Goal: Task Accomplishment & Management: Manage account settings

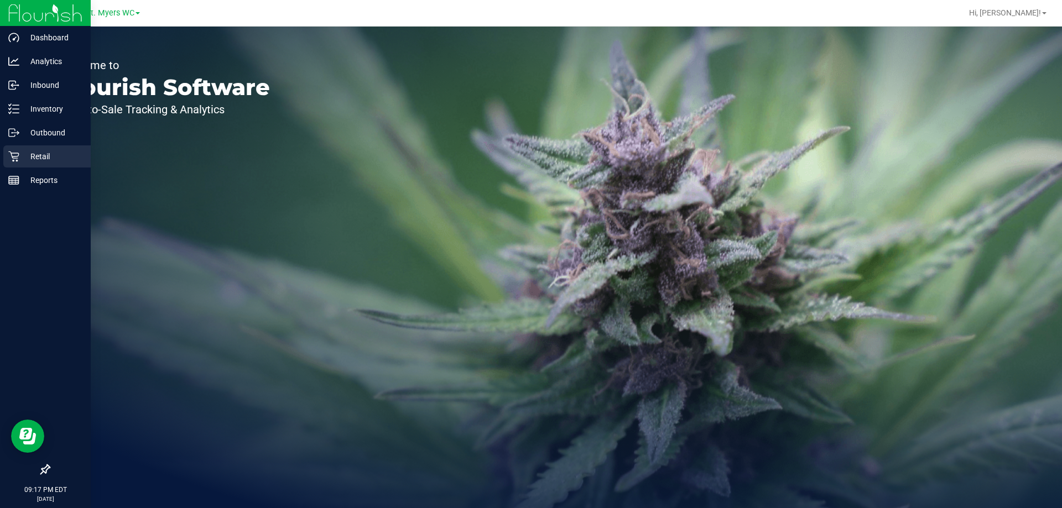
click at [50, 149] on div "Retail" at bounding box center [46, 156] width 87 height 22
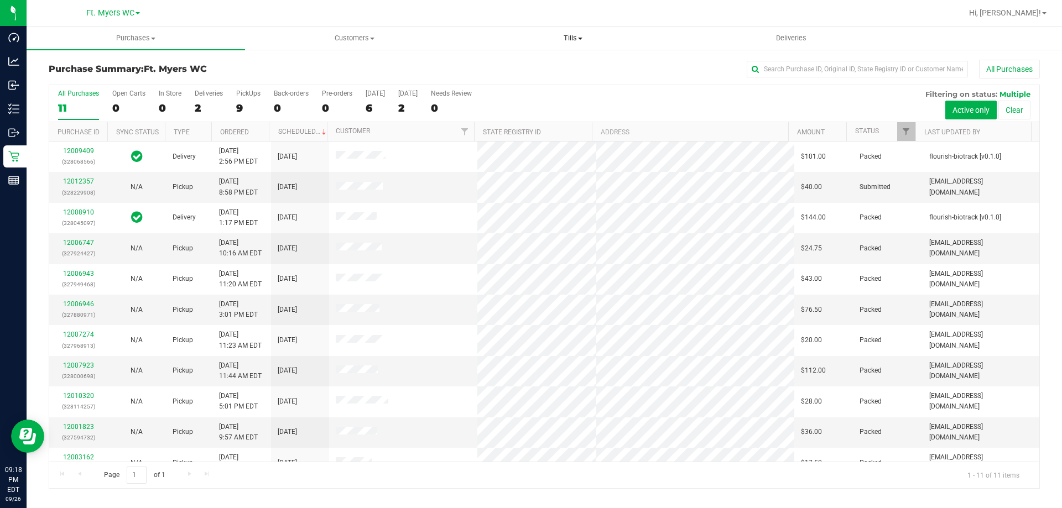
click at [566, 34] on span "Tills" at bounding box center [572, 38] width 217 height 10
click at [545, 70] on li "Manage tills" at bounding box center [572, 66] width 218 height 13
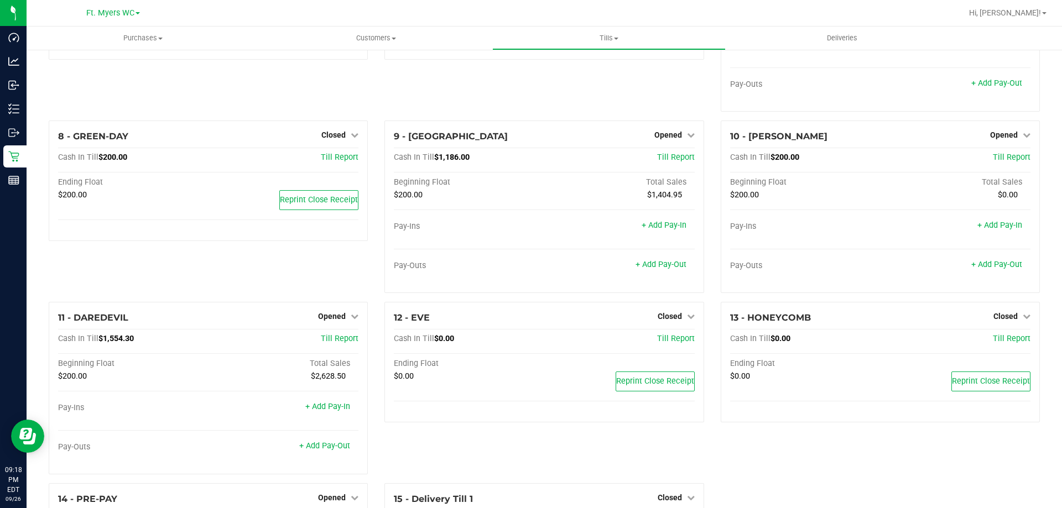
scroll to position [276, 0]
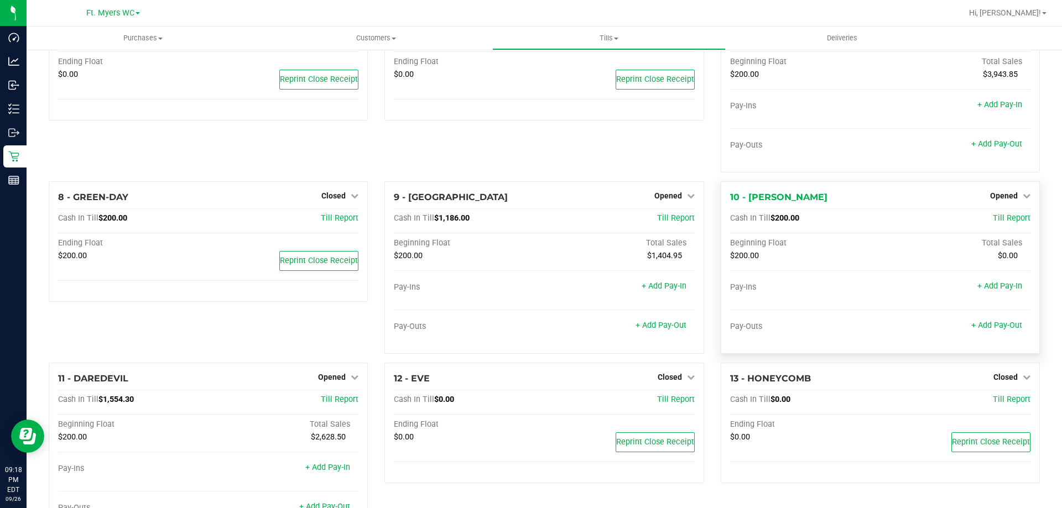
click at [1012, 194] on div "Opened" at bounding box center [1010, 195] width 40 height 13
click at [1009, 204] on div "10 - [PERSON_NAME] Opened Close Till" at bounding box center [880, 197] width 300 height 13
click at [1010, 202] on div "Opened" at bounding box center [1010, 195] width 40 height 13
click at [1010, 200] on link "Opened" at bounding box center [1010, 195] width 40 height 9
click at [992, 222] on link "Close Till" at bounding box center [1005, 218] width 30 height 9
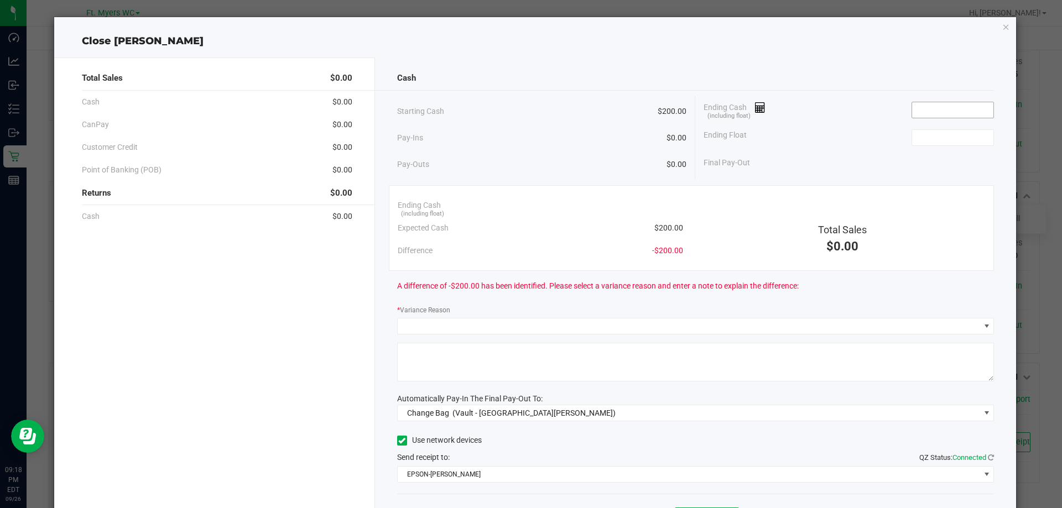
click at [971, 107] on input at bounding box center [952, 109] width 81 height 15
type input "$0.00"
click at [969, 134] on input at bounding box center [952, 137] width 81 height 15
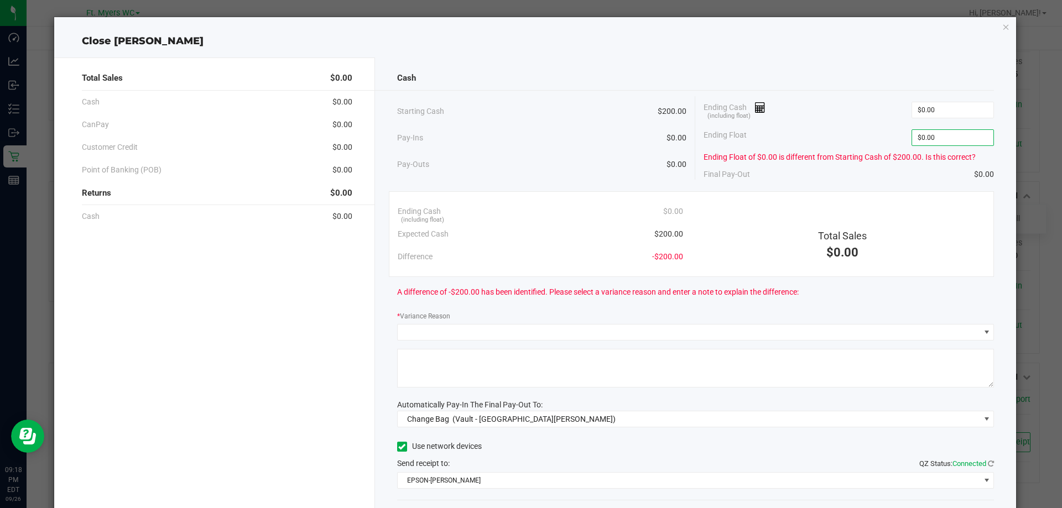
click at [849, 156] on div "Ending Float of $0.00 is different from Starting Cash of $200.00. Is this corre…" at bounding box center [848, 157] width 290 height 12
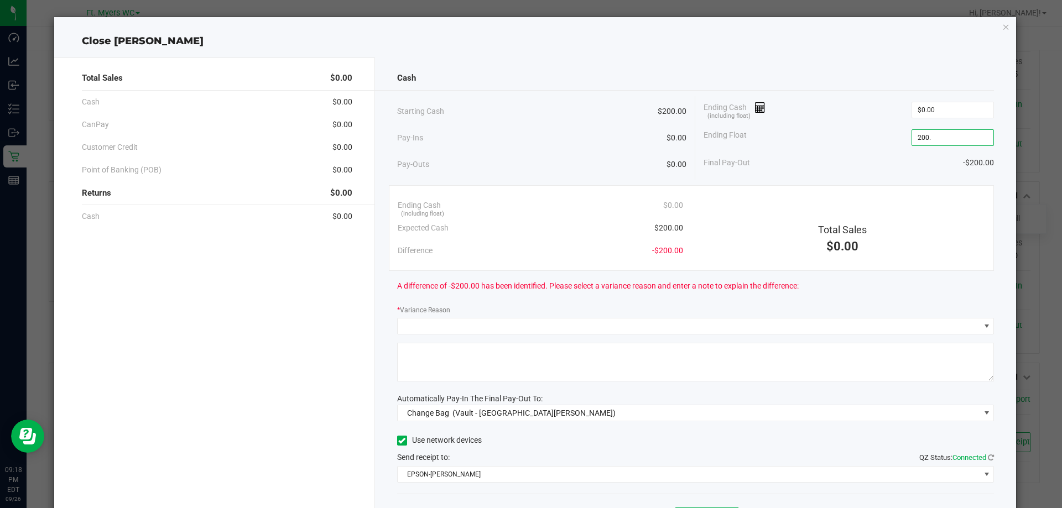
type input "$200.00"
click at [813, 177] on div "Starting Cash $200.00 Pay-Ins $0.00 Pay-Outs $0.00 Ending Cash (including float…" at bounding box center [695, 137] width 597 height 83
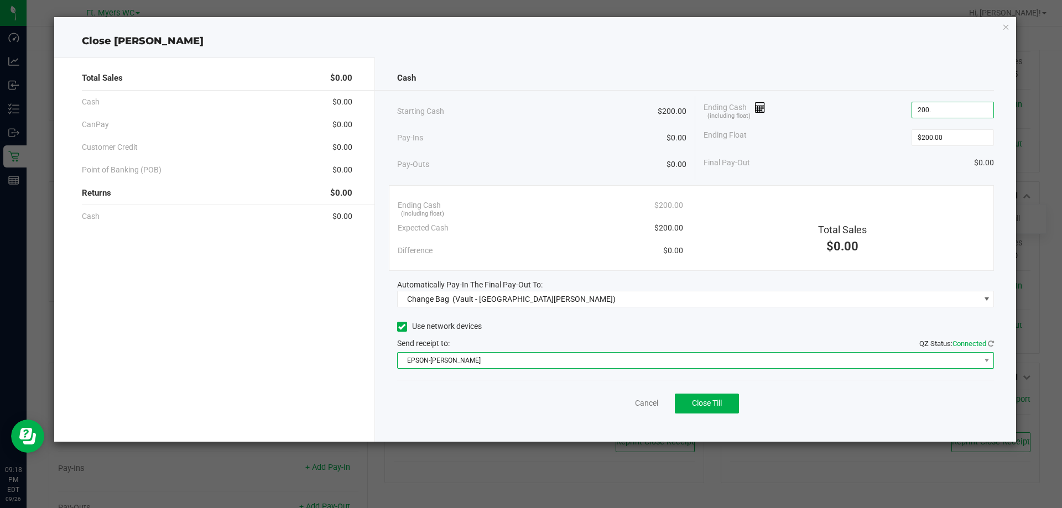
type input "$200.00"
click at [762, 354] on span "EPSON-[PERSON_NAME]" at bounding box center [689, 360] width 582 height 15
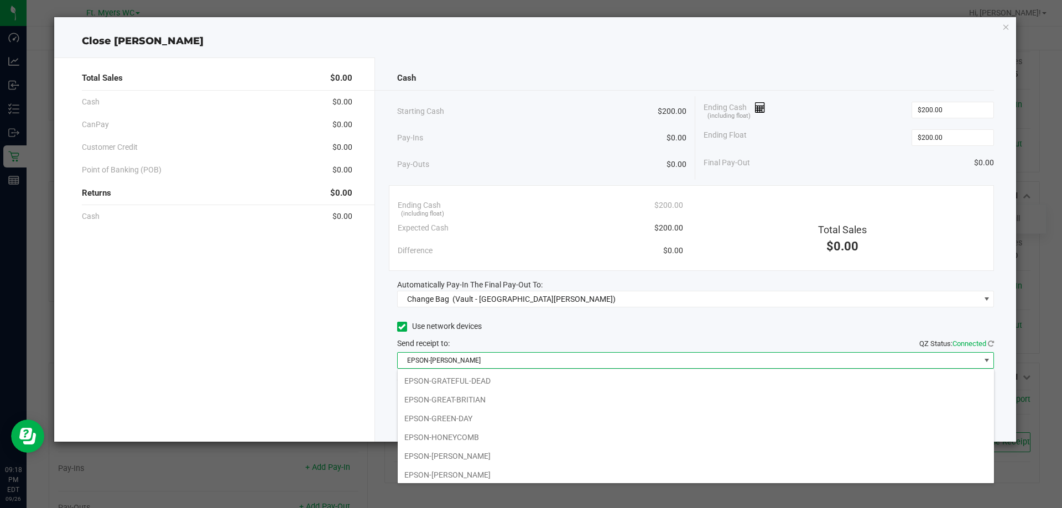
scroll to position [77, 0]
click at [585, 430] on li "EPSON-HONEYCOMB" at bounding box center [696, 434] width 596 height 19
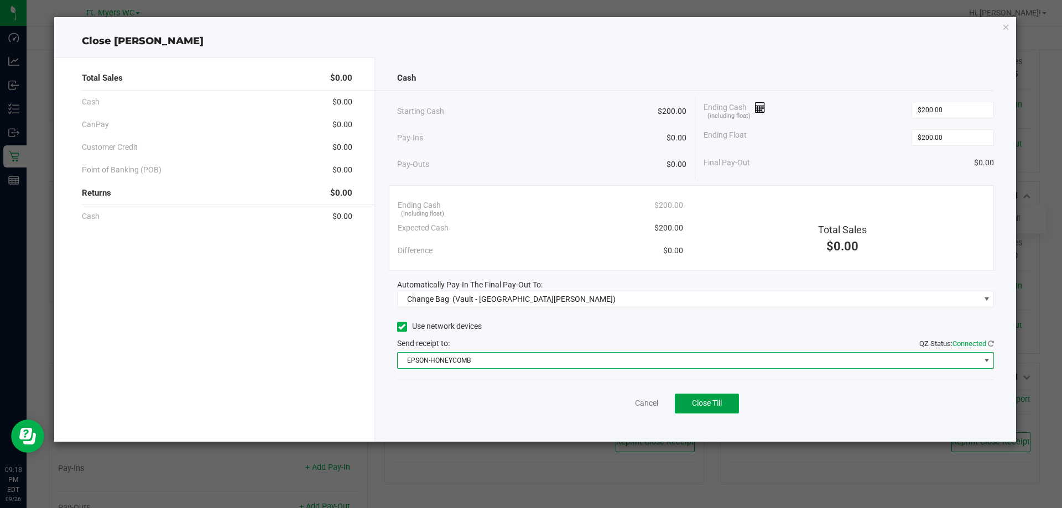
click at [703, 405] on span "Close Till" at bounding box center [707, 403] width 30 height 9
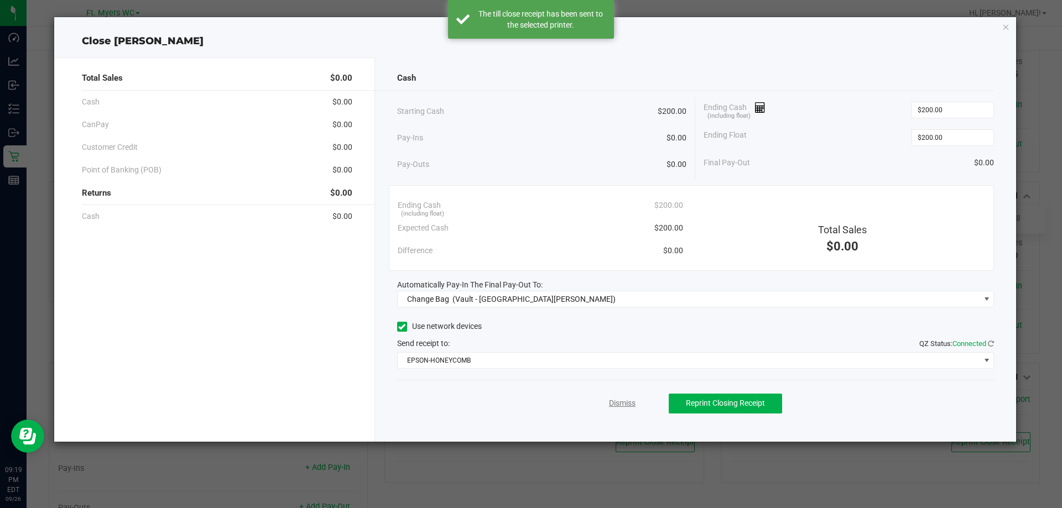
click at [624, 405] on link "Dismiss" at bounding box center [622, 404] width 27 height 12
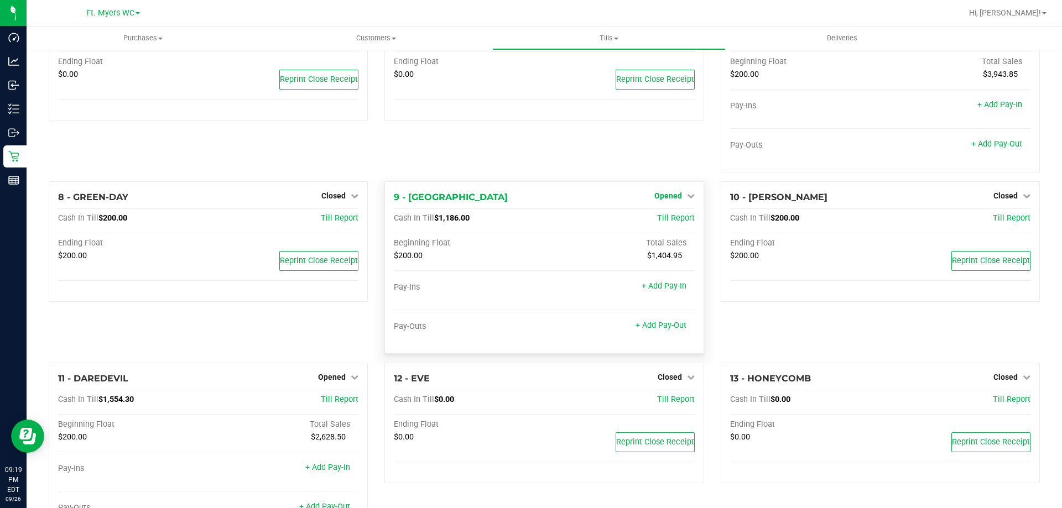
click at [672, 200] on span "Opened" at bounding box center [668, 195] width 28 height 9
click at [672, 222] on link "Close Till" at bounding box center [669, 218] width 30 height 9
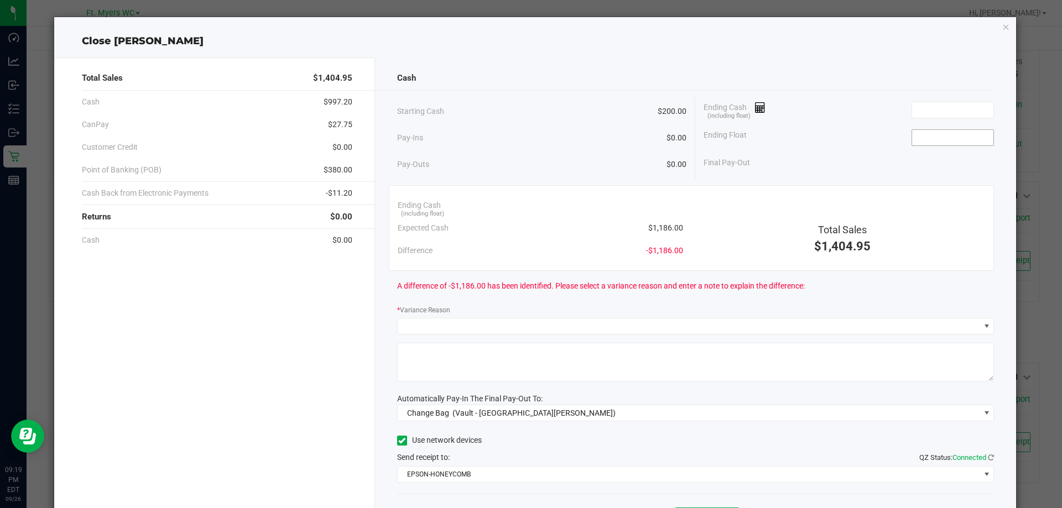
click at [936, 142] on input at bounding box center [952, 137] width 81 height 15
type input "$200.00"
click at [942, 112] on input at bounding box center [952, 109] width 81 height 15
type input "$1,146.00"
click at [1002, 27] on icon "button" at bounding box center [1006, 26] width 8 height 13
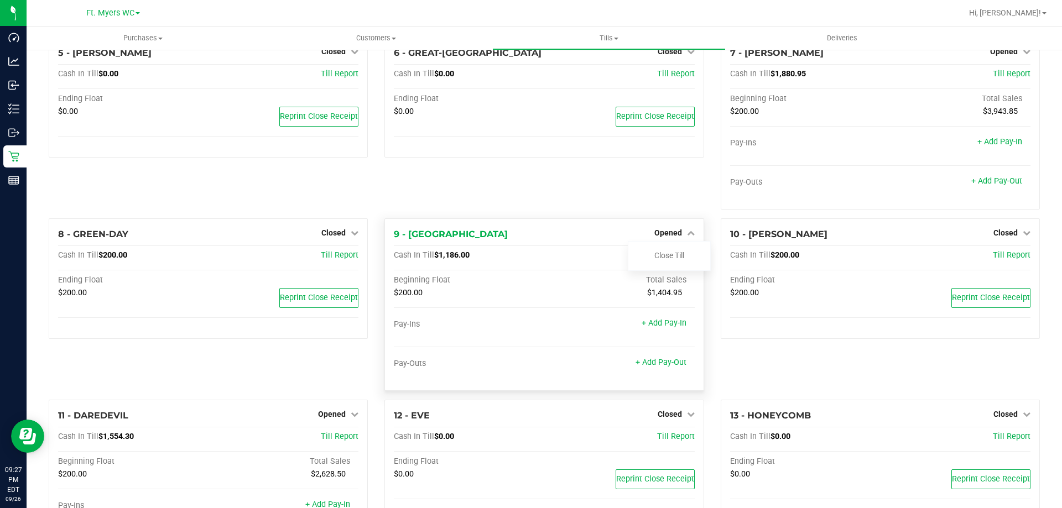
scroll to position [121, 0]
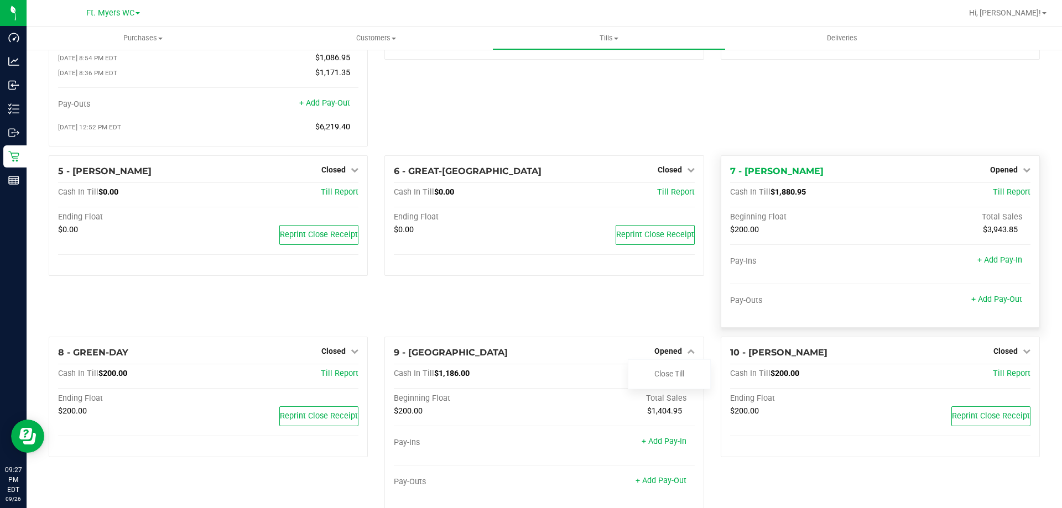
click at [911, 176] on div "7 - [PERSON_NAME] Opened Close Till" at bounding box center [880, 171] width 300 height 13
click at [992, 174] on span "Opened" at bounding box center [1004, 169] width 28 height 9
click at [997, 195] on link "Close Till" at bounding box center [1005, 192] width 30 height 9
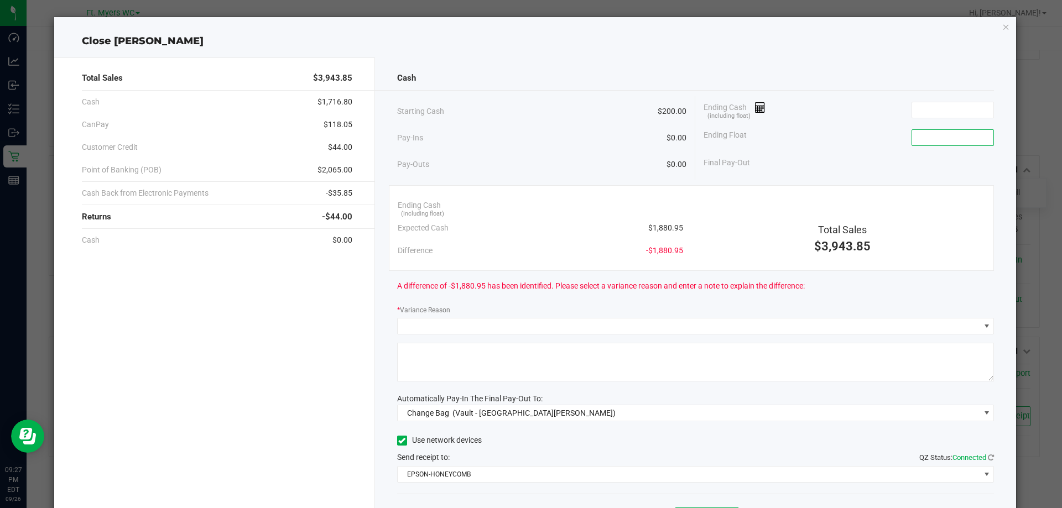
drag, startPoint x: 933, startPoint y: 136, endPoint x: 936, endPoint y: 128, distance: 8.2
click at [933, 134] on input at bounding box center [952, 137] width 81 height 15
type input "$200.00"
click at [923, 123] on div "Ending Cash (including float)" at bounding box center [848, 110] width 290 height 28
click at [924, 113] on input at bounding box center [952, 109] width 81 height 15
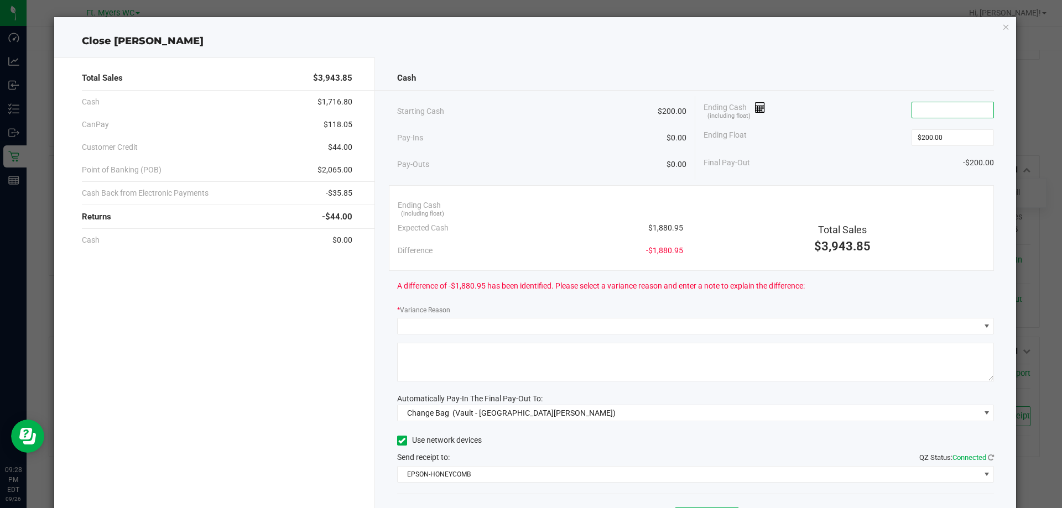
click at [959, 108] on input at bounding box center [952, 109] width 81 height 15
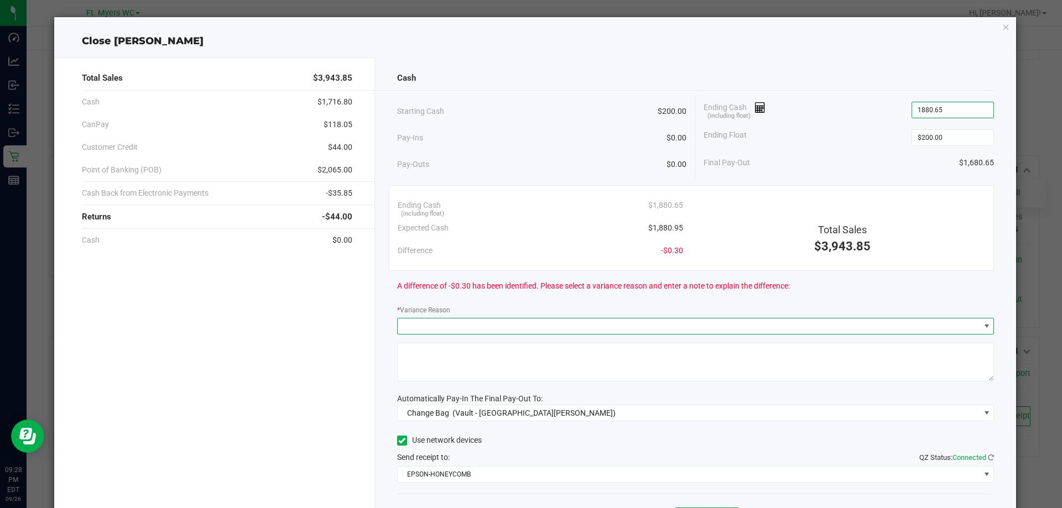
type input "$1,880.65"
click at [982, 326] on span at bounding box center [986, 326] width 9 height 9
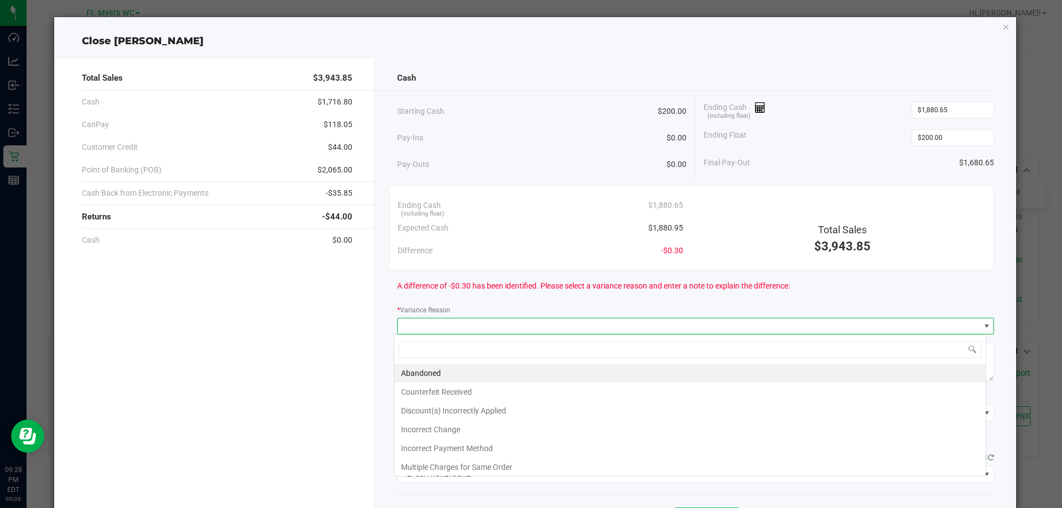
scroll to position [17, 592]
click at [616, 425] on li "Incorrect Change" at bounding box center [689, 429] width 591 height 19
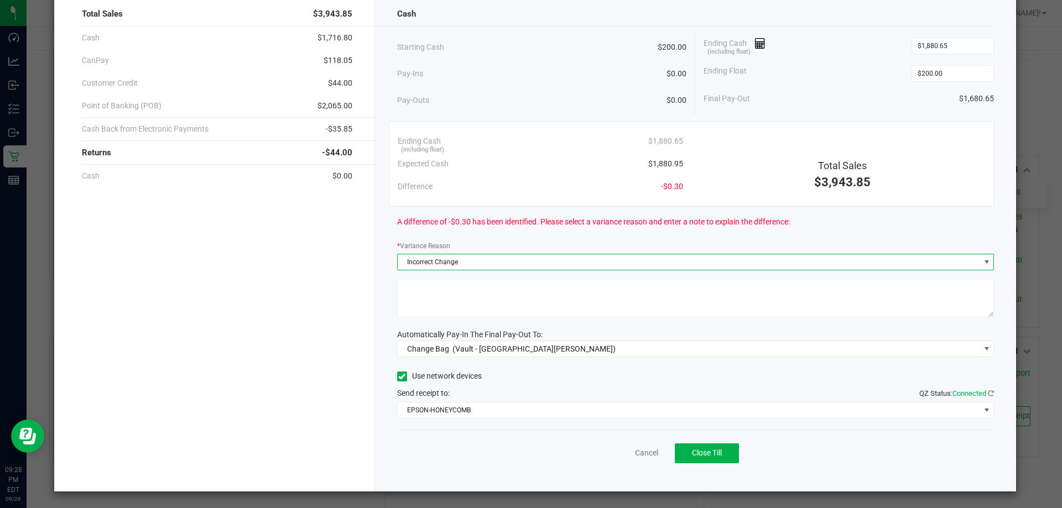
scroll to position [65, 0]
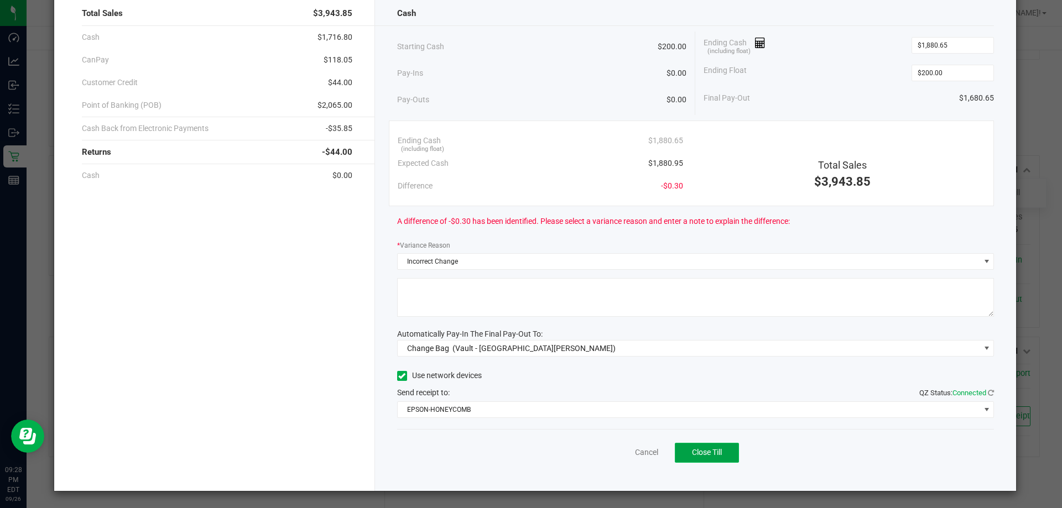
click at [711, 445] on button "Close Till" at bounding box center [707, 453] width 64 height 20
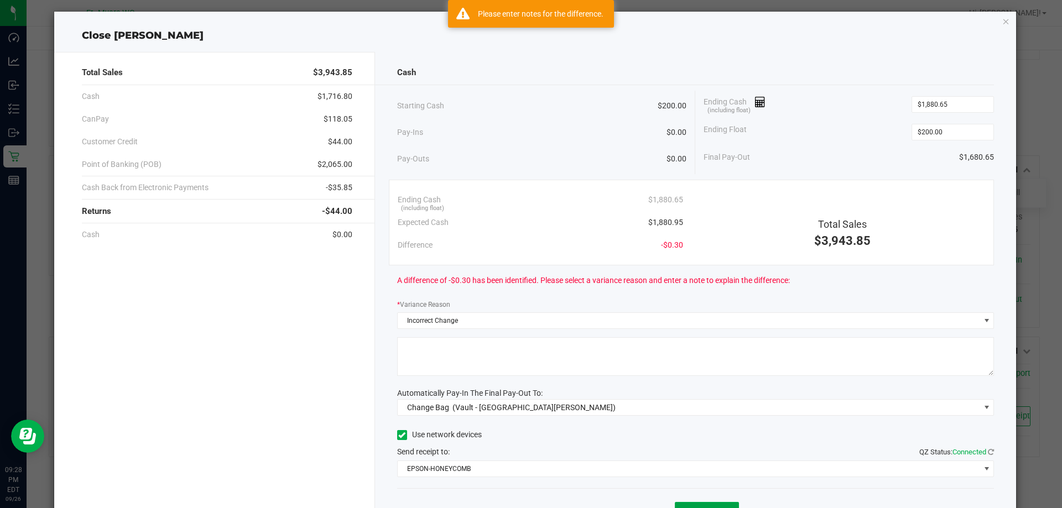
scroll to position [0, 0]
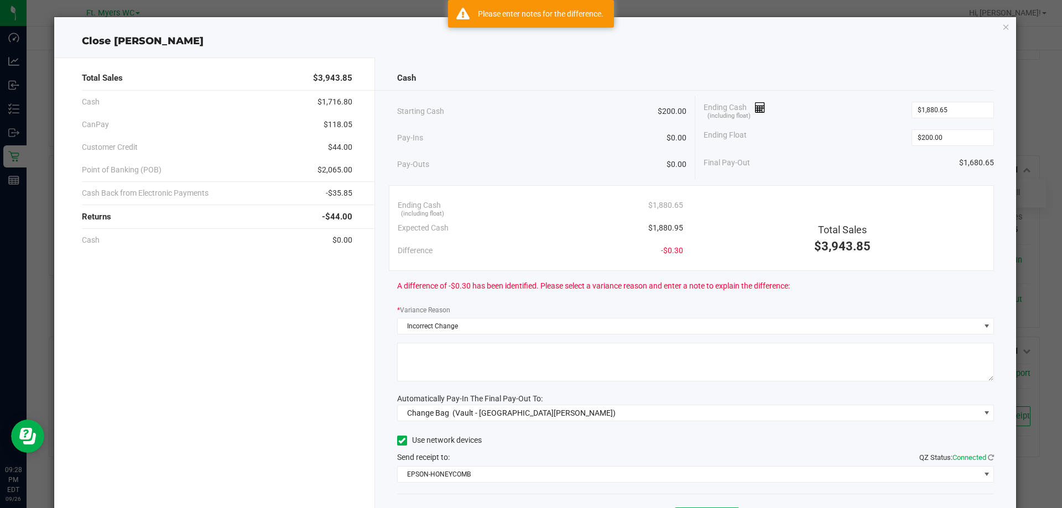
click at [561, 368] on textarea at bounding box center [695, 362] width 597 height 39
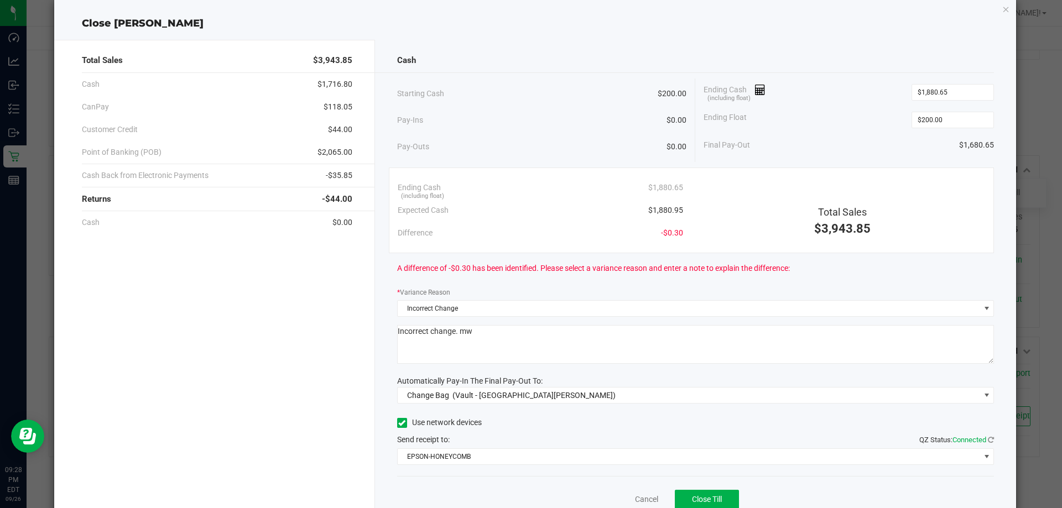
scroll to position [65, 0]
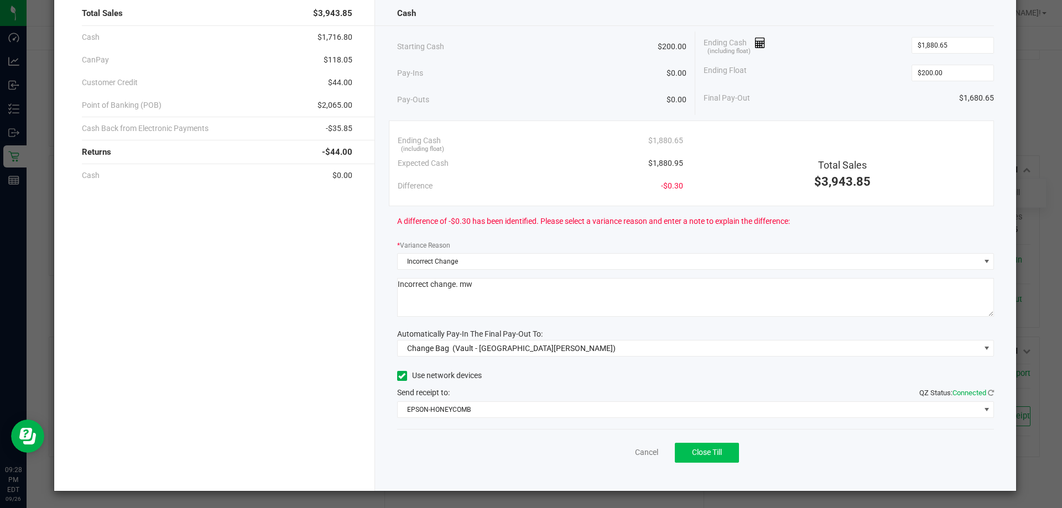
type textarea "Incorrect change. mw"
click at [722, 455] on button "Close Till" at bounding box center [707, 453] width 64 height 20
click at [621, 451] on link "Dismiss" at bounding box center [622, 453] width 27 height 12
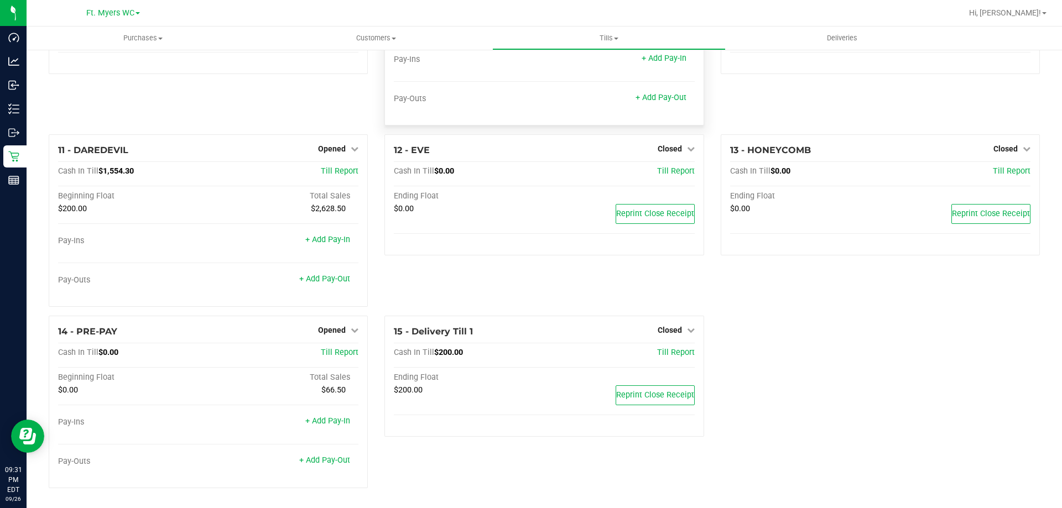
scroll to position [456, 0]
click at [666, 331] on span "Closed" at bounding box center [669, 330] width 24 height 9
click at [771, 284] on div "13 - HONEYCOMB Closed Open Till Cash In Till $0.00 Till Report Ending Float $0.…" at bounding box center [880, 224] width 336 height 181
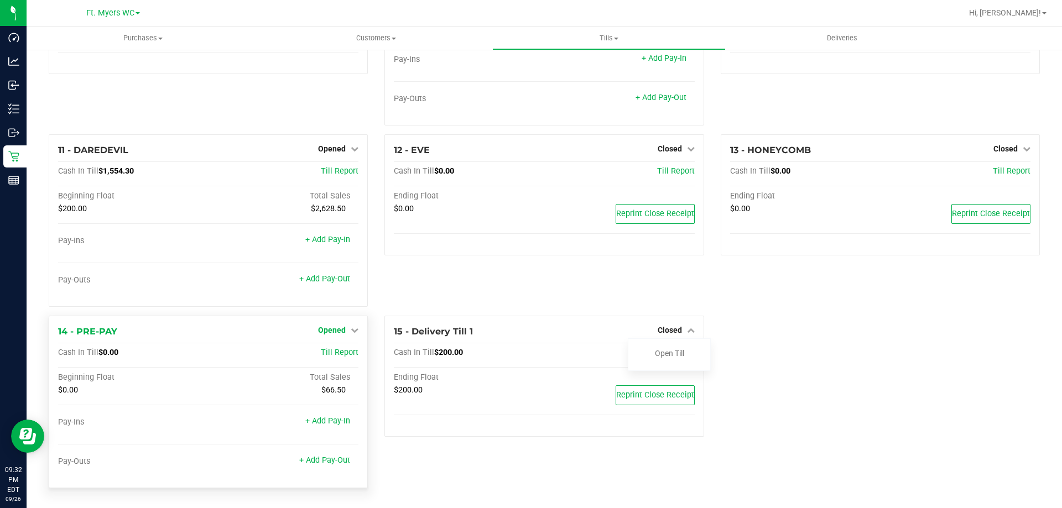
click at [351, 332] on icon at bounding box center [355, 330] width 8 height 8
click at [332, 357] on link "Close Till" at bounding box center [333, 353] width 30 height 9
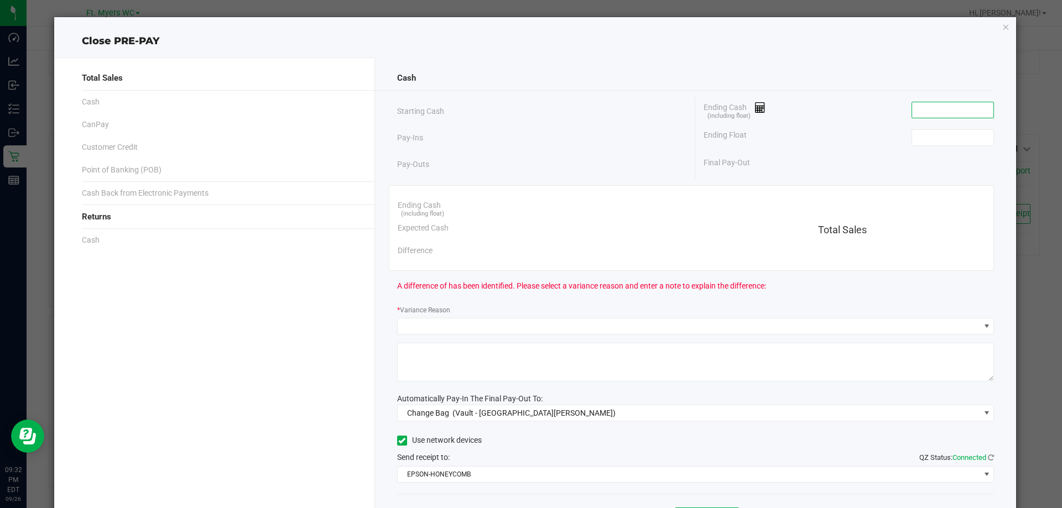
click at [945, 114] on input at bounding box center [952, 109] width 81 height 15
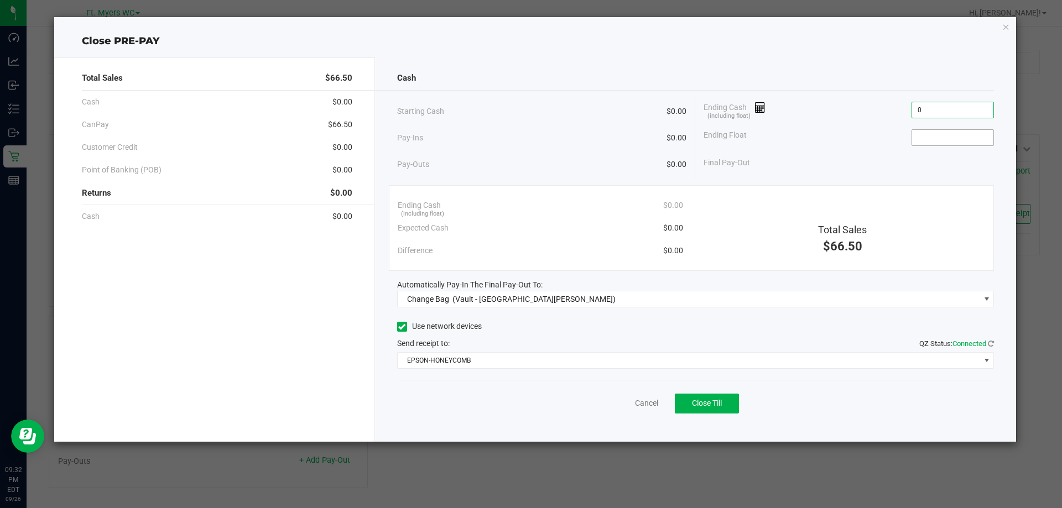
type input "$0.00"
click at [962, 144] on input at bounding box center [952, 137] width 81 height 15
type input "$0.00"
click at [902, 156] on div "Final Pay-Out $0.00" at bounding box center [848, 162] width 290 height 23
click at [701, 402] on span "Close Till" at bounding box center [707, 403] width 30 height 9
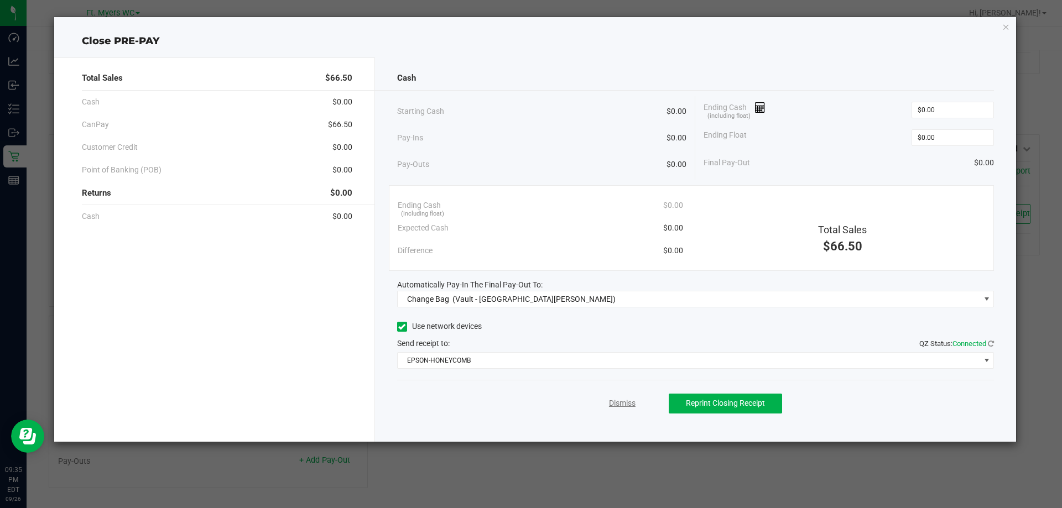
click at [628, 401] on link "Dismiss" at bounding box center [622, 404] width 27 height 12
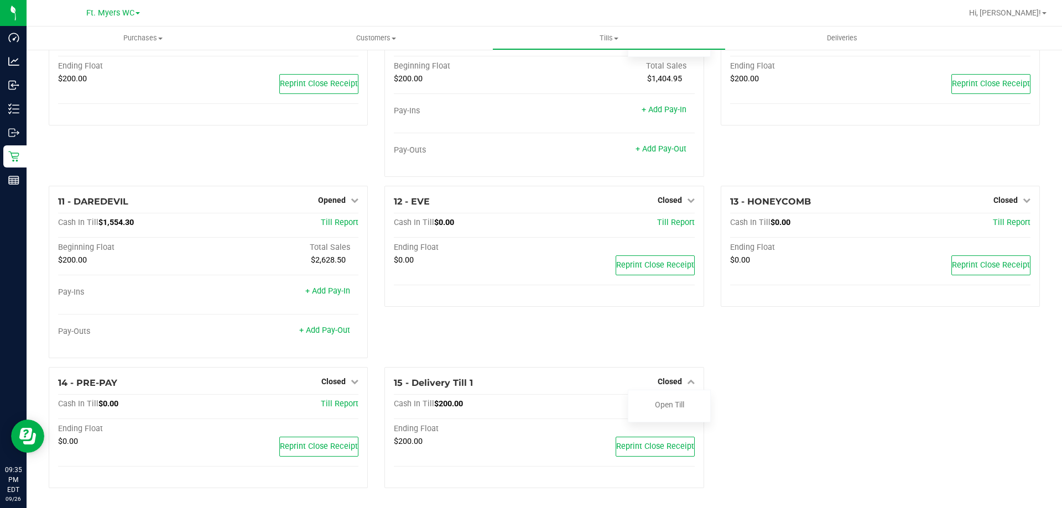
click at [863, 394] on div "1 - Vault - [GEOGRAPHIC_DATA][PERSON_NAME] Count Vault Cash In Vault: $4,081.60…" at bounding box center [543, 77] width 1007 height 839
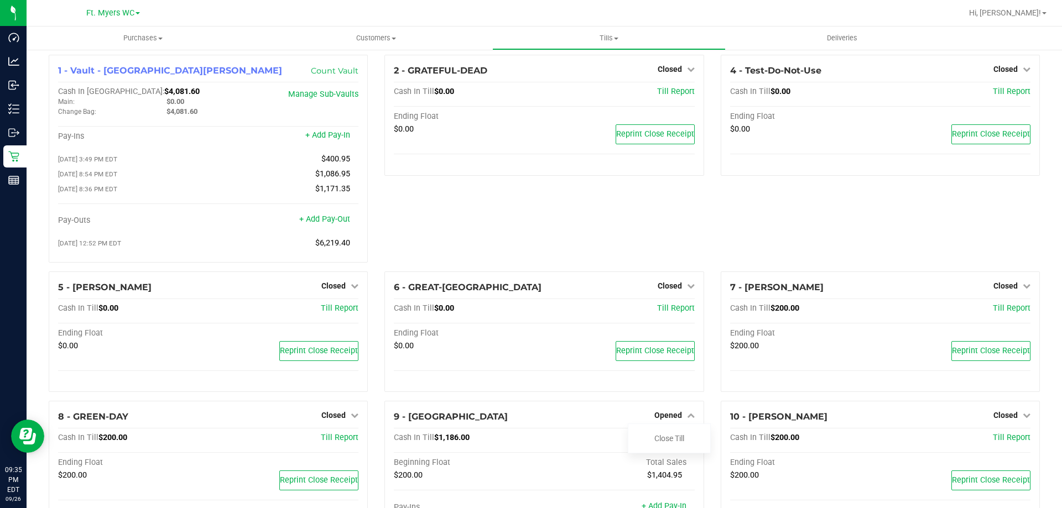
scroll to position [0, 0]
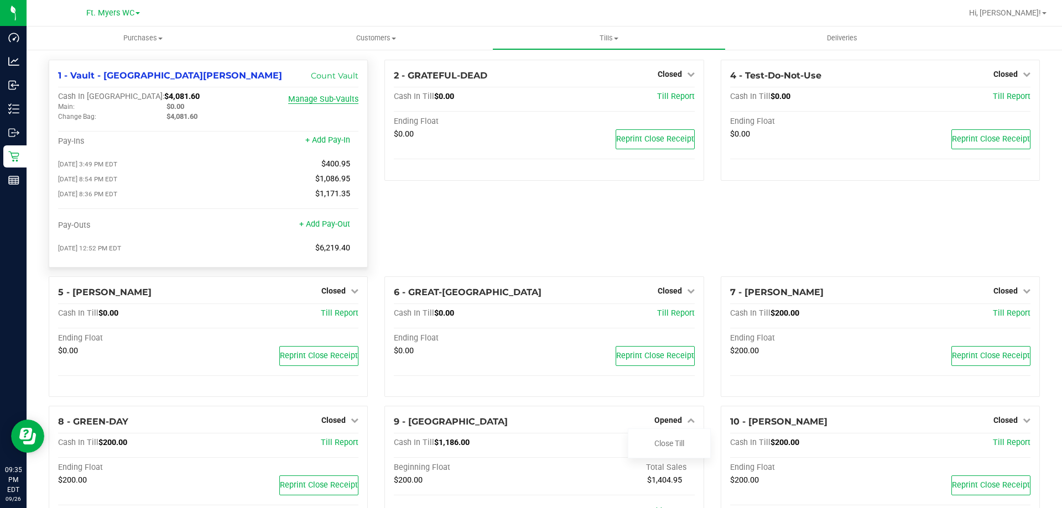
click at [318, 100] on link "Manage Sub-Vaults" at bounding box center [323, 99] width 70 height 9
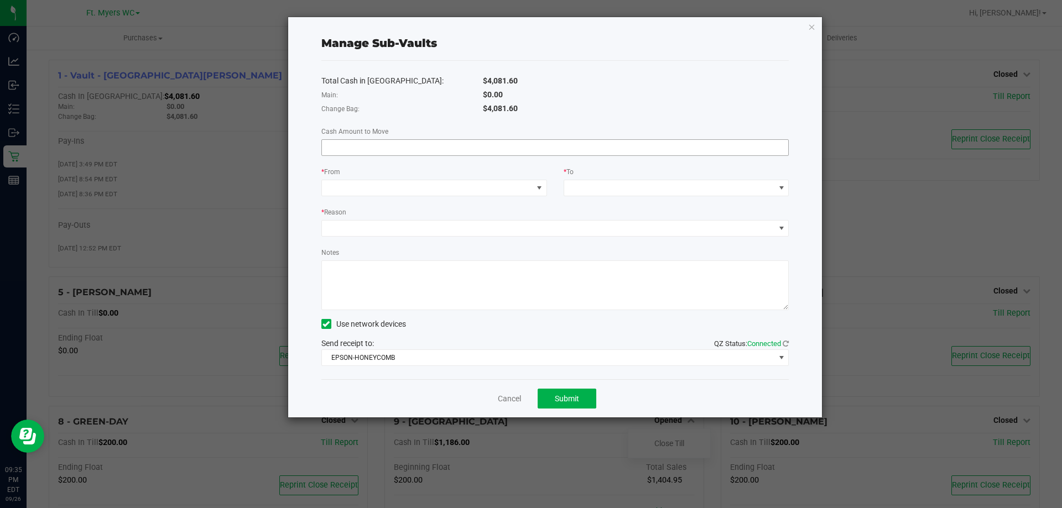
click at [639, 148] on input at bounding box center [555, 147] width 467 height 15
type input "$2,081.60"
click at [539, 189] on span at bounding box center [539, 188] width 9 height 9
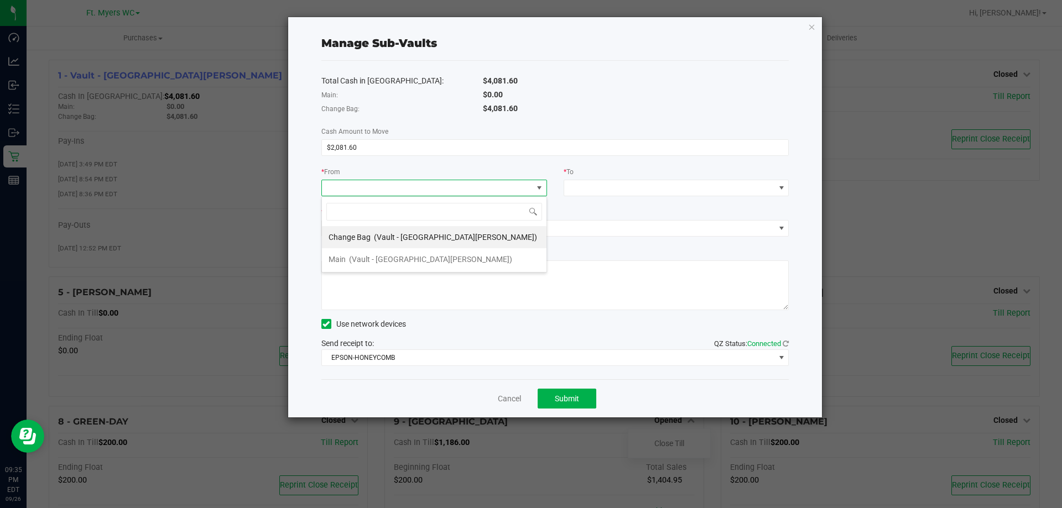
scroll to position [17, 226]
click at [411, 236] on span "(Vault - [GEOGRAPHIC_DATA][PERSON_NAME])" at bounding box center [455, 237] width 163 height 9
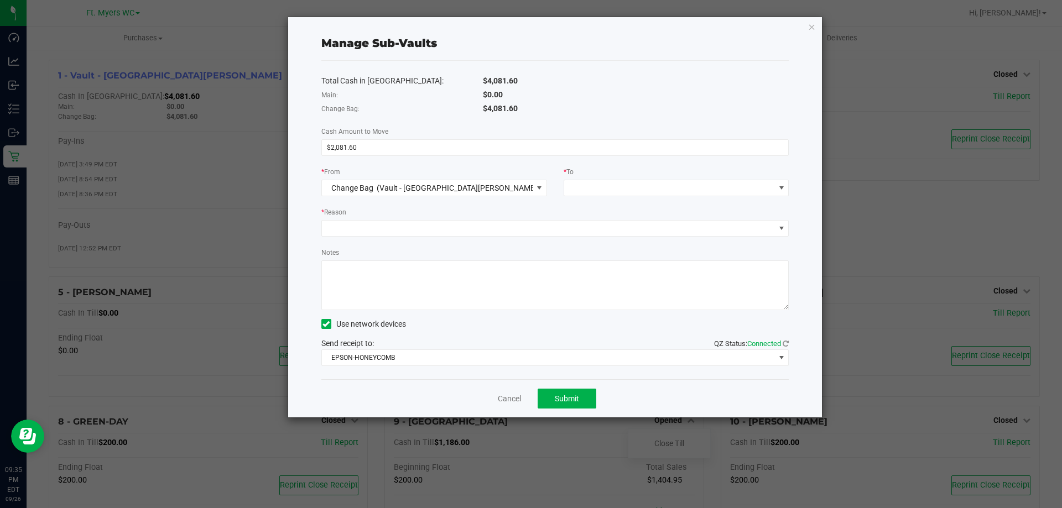
click at [608, 198] on div "Total Cash in Vault: $4,081.60 Main: $0.00 Change Bag: $4,081.60 Cash Amount to…" at bounding box center [555, 220] width 468 height 318
click at [609, 194] on span at bounding box center [669, 187] width 211 height 15
click at [613, 235] on span "(Vault - [GEOGRAPHIC_DATA][PERSON_NAME])" at bounding box center [672, 237] width 163 height 9
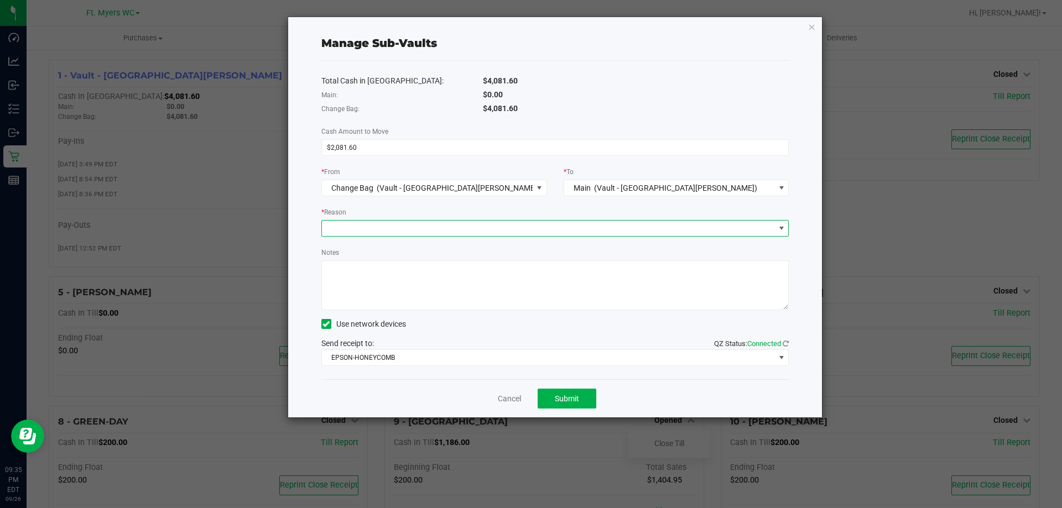
click at [437, 230] on span at bounding box center [548, 228] width 453 height 15
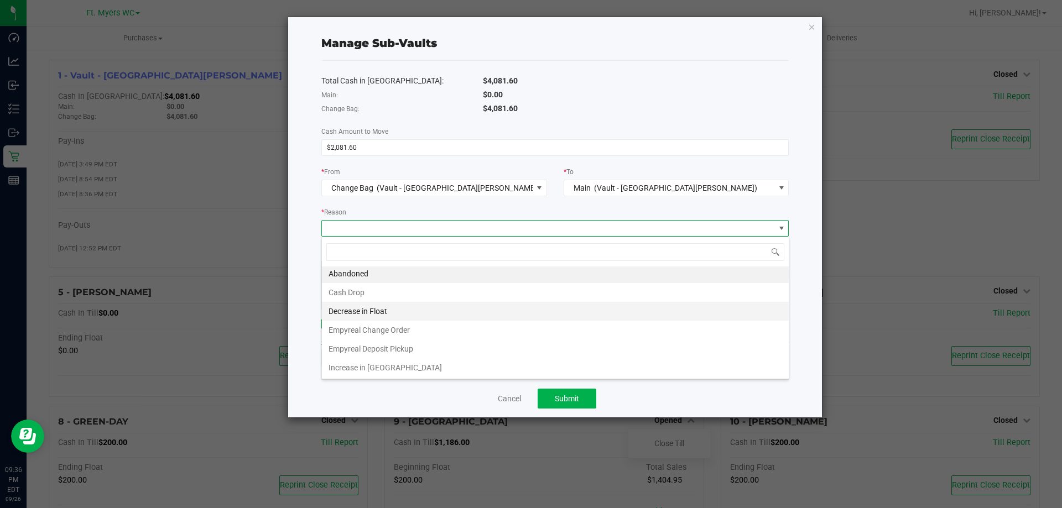
scroll to position [0, 0]
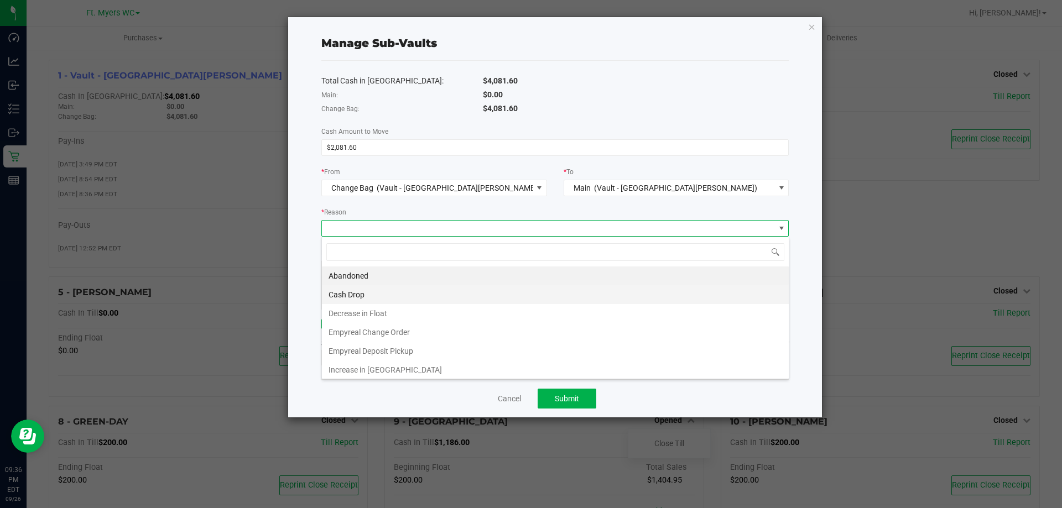
click at [418, 301] on li "Cash Drop" at bounding box center [555, 294] width 467 height 19
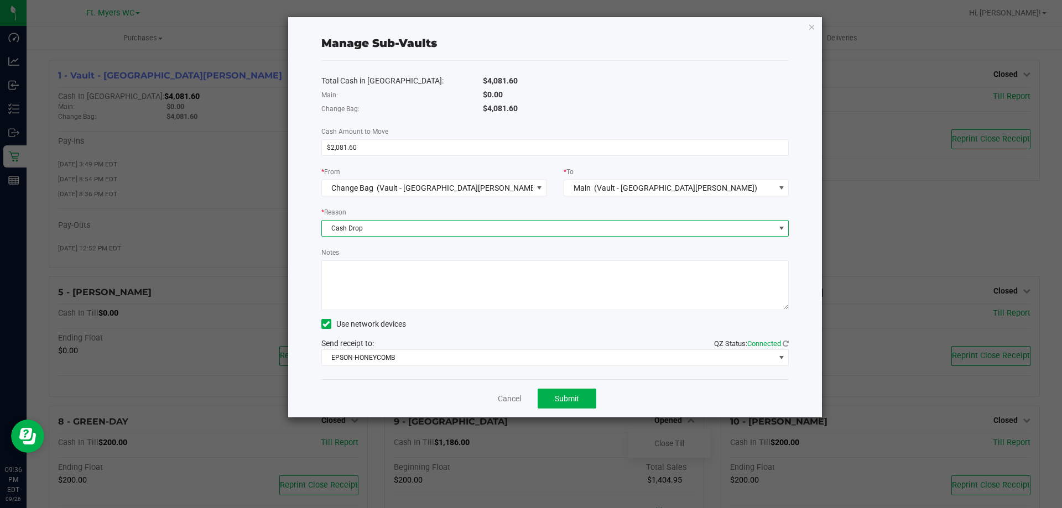
click at [414, 280] on textarea "Notes" at bounding box center [555, 285] width 468 height 50
type textarea "Deposited to wrong vault. mw"
click at [577, 399] on span "Submit" at bounding box center [567, 398] width 24 height 9
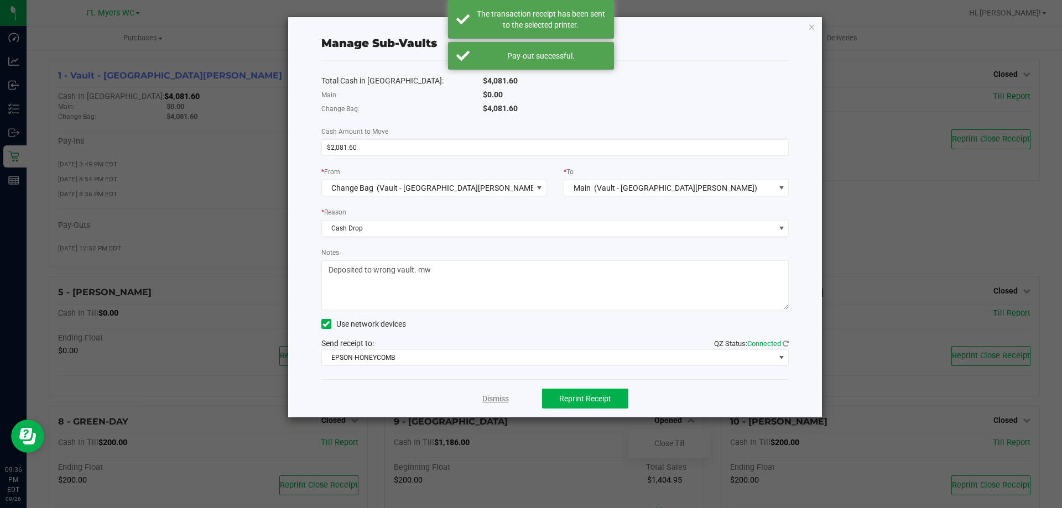
click at [497, 401] on link "Dismiss" at bounding box center [495, 399] width 27 height 12
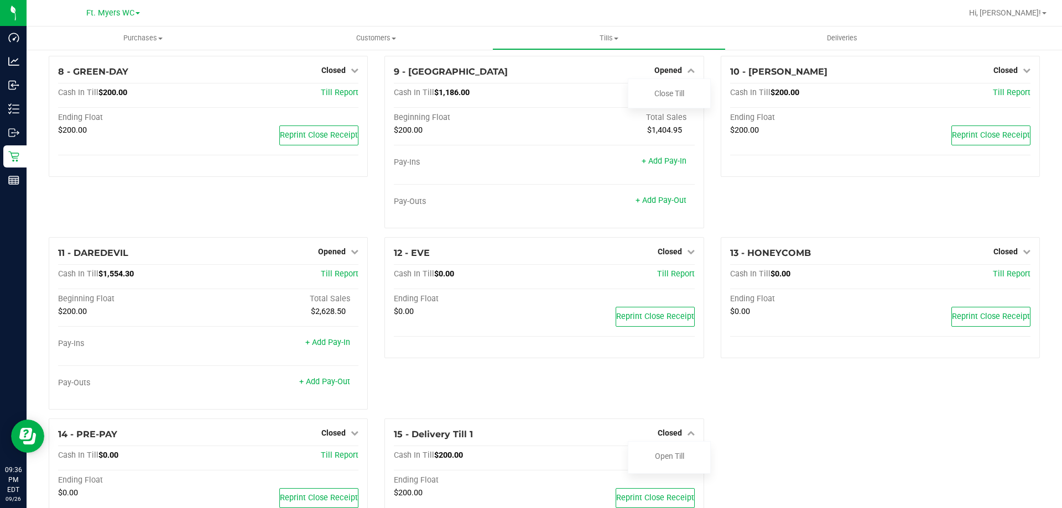
scroll to position [349, 0]
click at [338, 254] on span "Opened" at bounding box center [332, 252] width 28 height 9
click at [342, 278] on link "Close Till" at bounding box center [333, 275] width 30 height 9
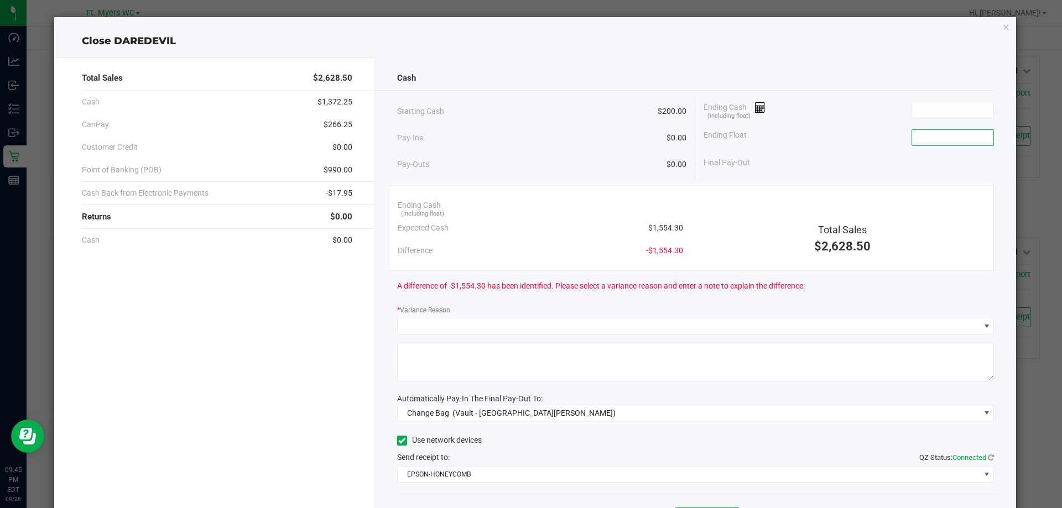
click at [936, 132] on input at bounding box center [952, 137] width 81 height 15
type input "$200.00"
click at [956, 107] on input at bounding box center [952, 109] width 81 height 15
drag, startPoint x: 955, startPoint y: 109, endPoint x: 779, endPoint y: 108, distance: 176.4
click at [779, 108] on div "Ending Cash (including float) 1600." at bounding box center [848, 110] width 290 height 28
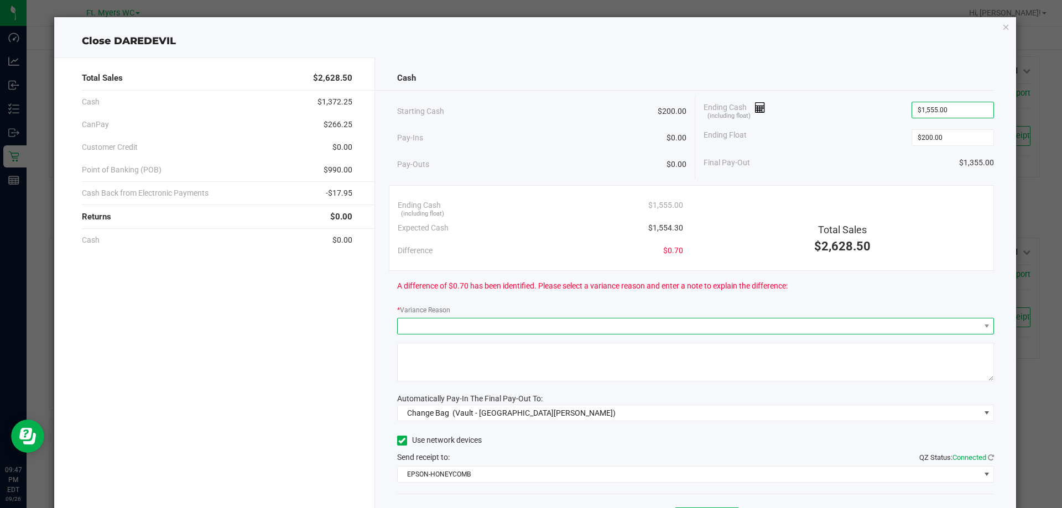
click at [645, 321] on span at bounding box center [689, 325] width 582 height 15
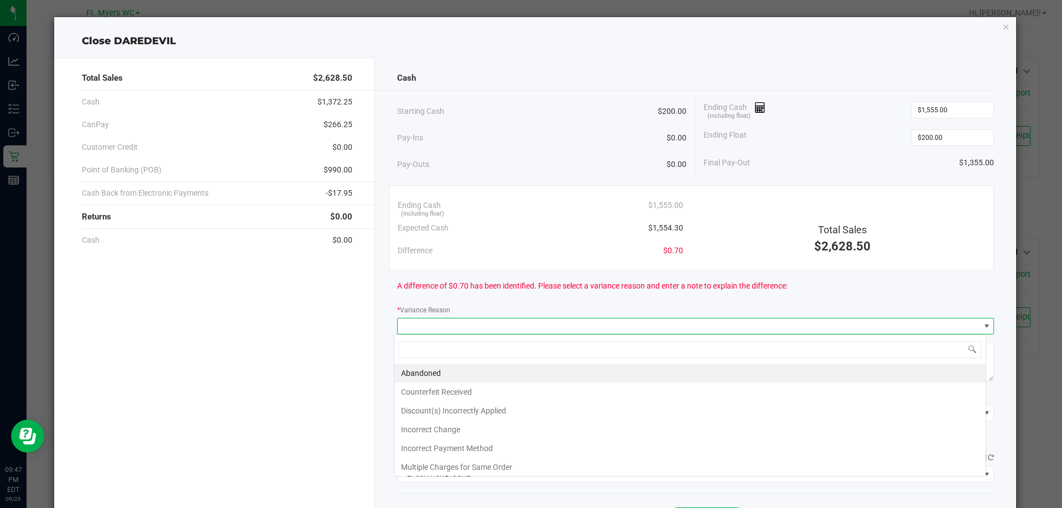
scroll to position [17, 592]
click at [979, 108] on input "1555" at bounding box center [952, 109] width 81 height 15
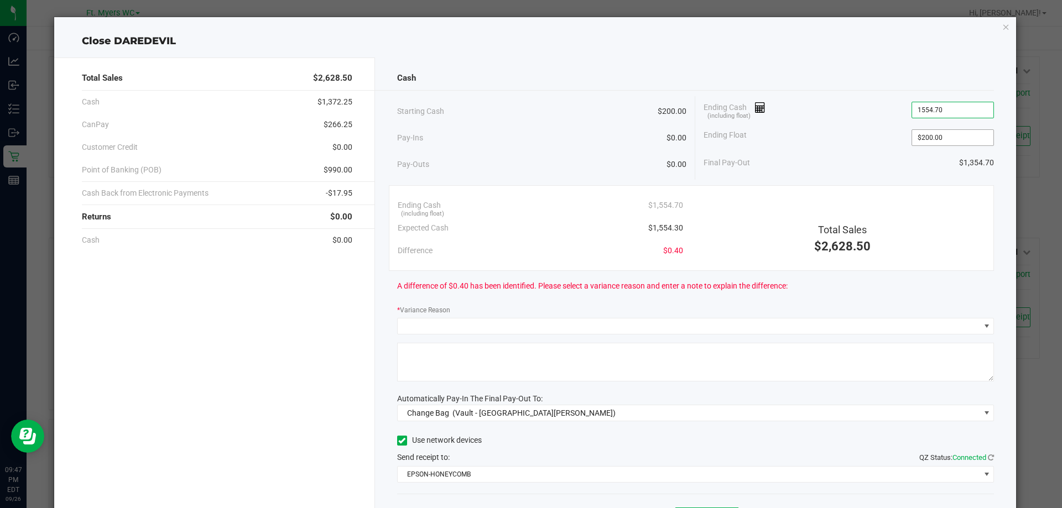
type input "$1,554.70"
type input "200"
click at [953, 136] on input "200" at bounding box center [952, 137] width 81 height 15
type input "1554.7"
type input "$200.00"
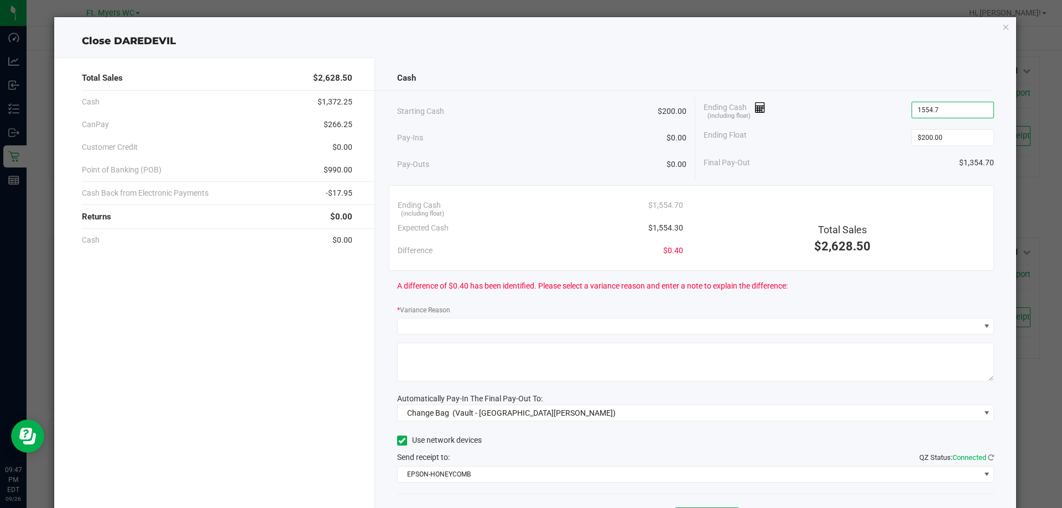
click at [951, 110] on input "1554.7" at bounding box center [952, 109] width 81 height 15
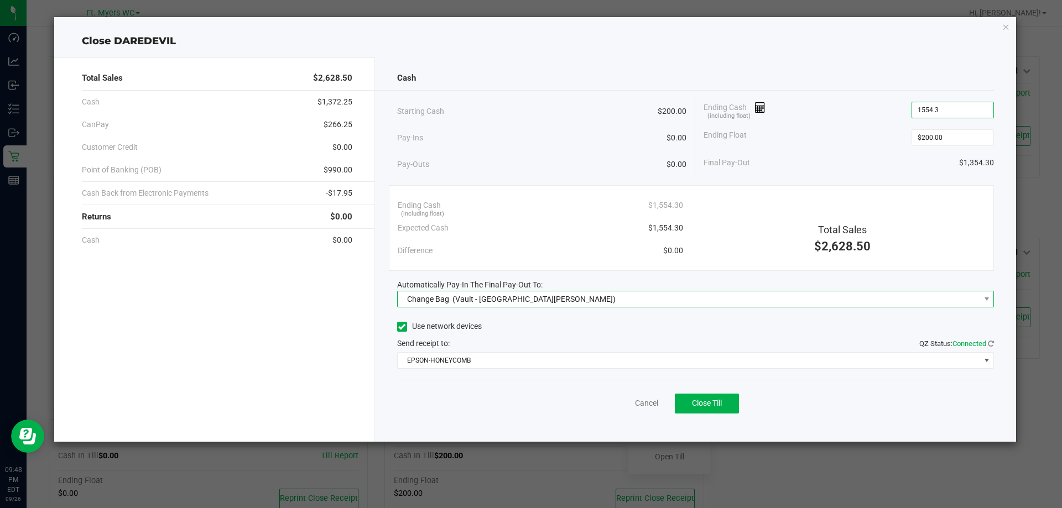
type input "$1,554.30"
click at [666, 299] on span "Change Bag (Vault - [GEOGRAPHIC_DATA][PERSON_NAME])" at bounding box center [689, 298] width 582 height 15
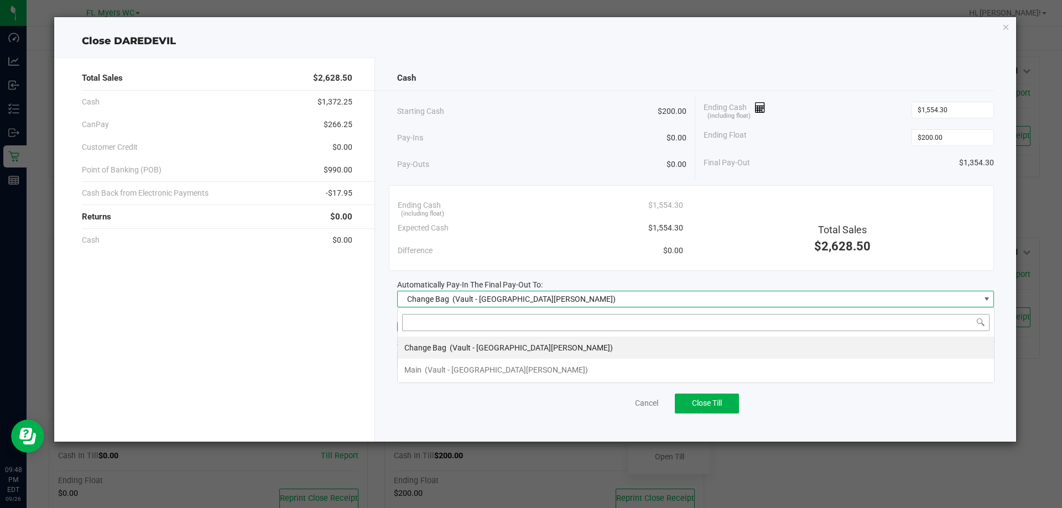
scroll to position [17, 597]
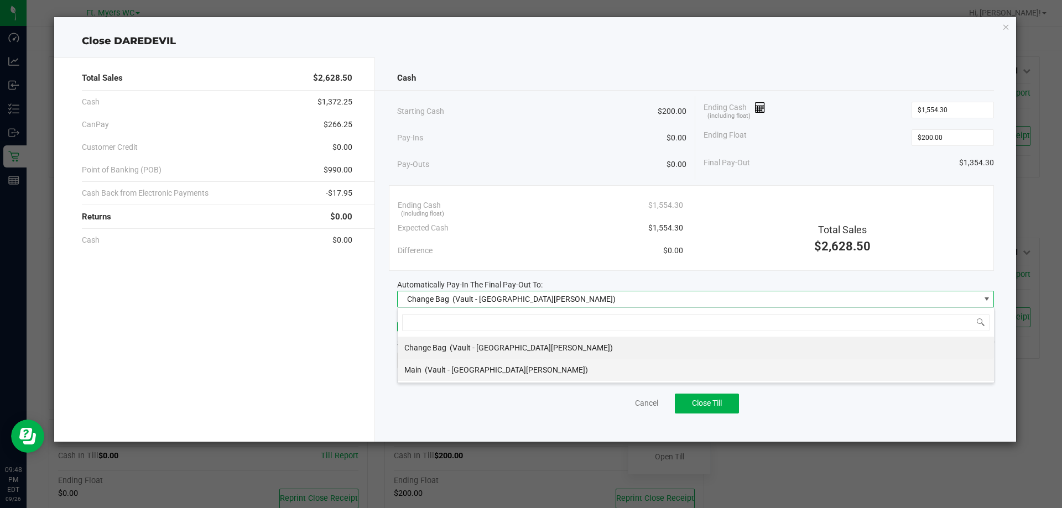
click at [622, 367] on li "Main (Vault - [GEOGRAPHIC_DATA][PERSON_NAME])" at bounding box center [696, 370] width 596 height 22
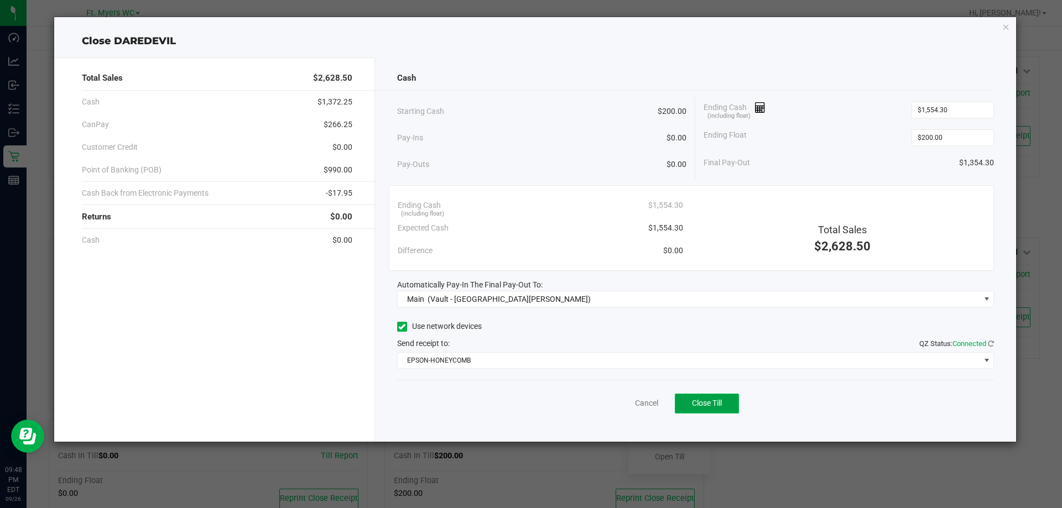
click at [712, 404] on span "Close Till" at bounding box center [707, 403] width 30 height 9
click at [624, 405] on link "Dismiss" at bounding box center [622, 404] width 27 height 12
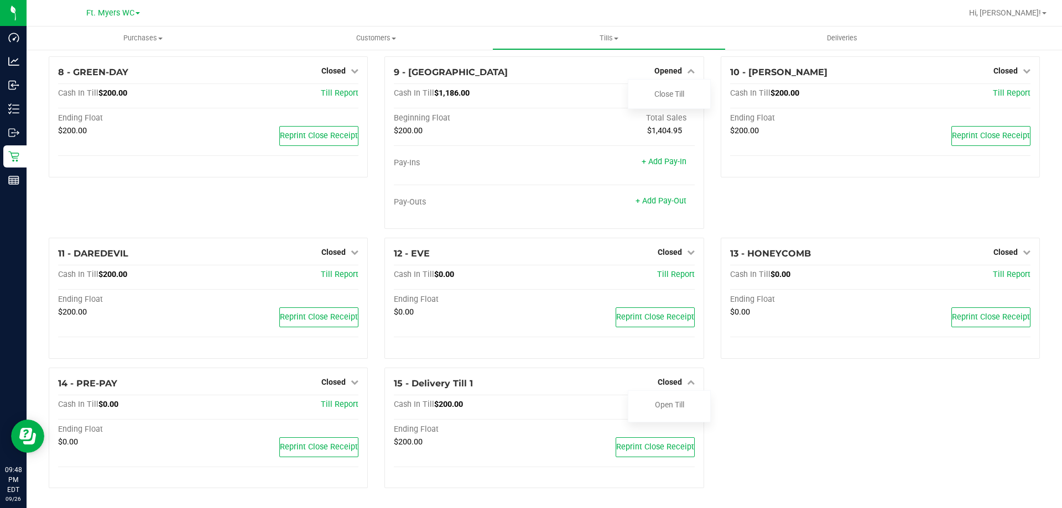
click at [856, 373] on div "1 - Vault - [GEOGRAPHIC_DATA][PERSON_NAME] Count Vault Cash In Vault: $4,081.60…" at bounding box center [543, 103] width 1007 height 787
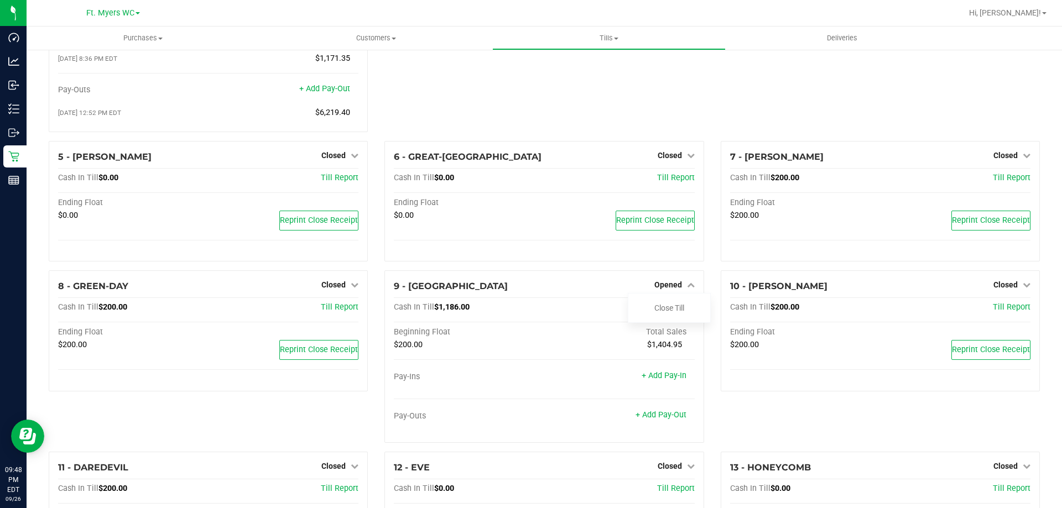
scroll to position [128, 0]
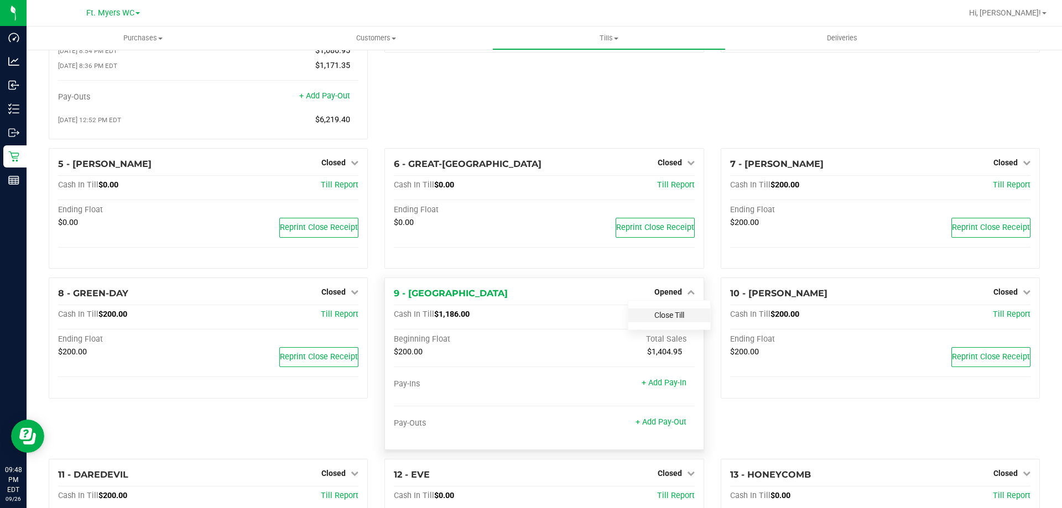
click at [676, 319] on link "Close Till" at bounding box center [669, 315] width 30 height 9
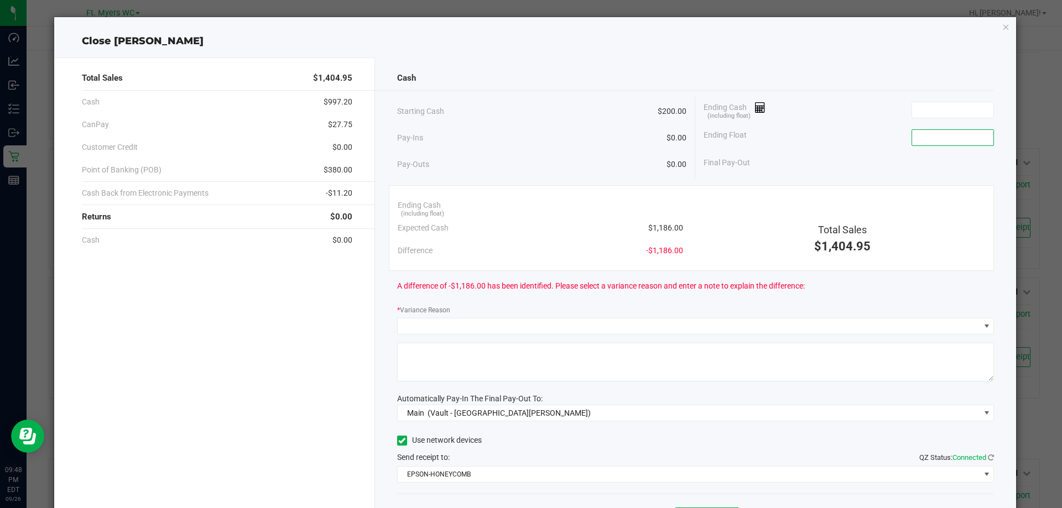
click at [959, 132] on input at bounding box center [952, 137] width 81 height 15
type input "$200.00"
click at [942, 109] on input at bounding box center [952, 109] width 81 height 15
type input "9"
drag, startPoint x: 940, startPoint y: 109, endPoint x: 887, endPoint y: 101, distance: 54.3
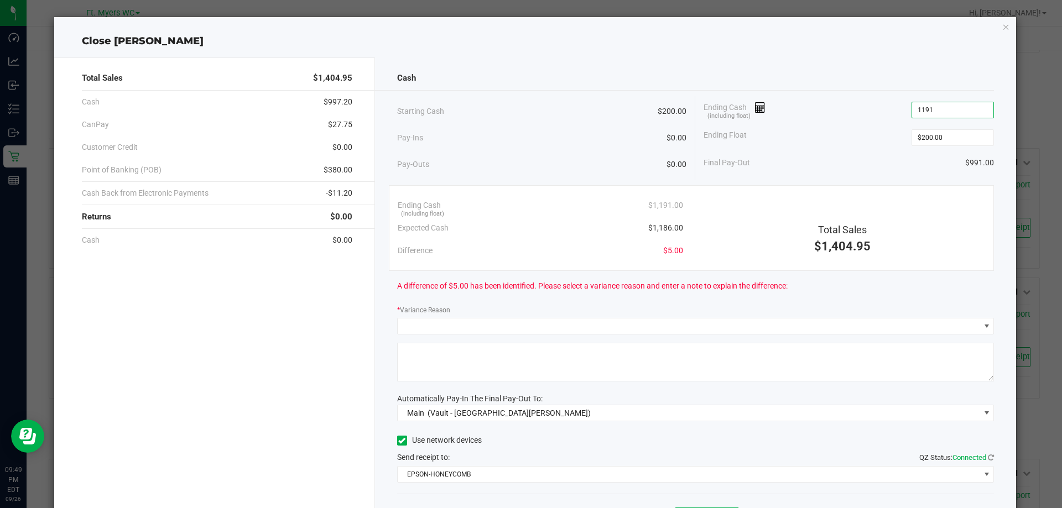
click at [887, 101] on div "Ending Cash (including float) 1191" at bounding box center [848, 110] width 290 height 28
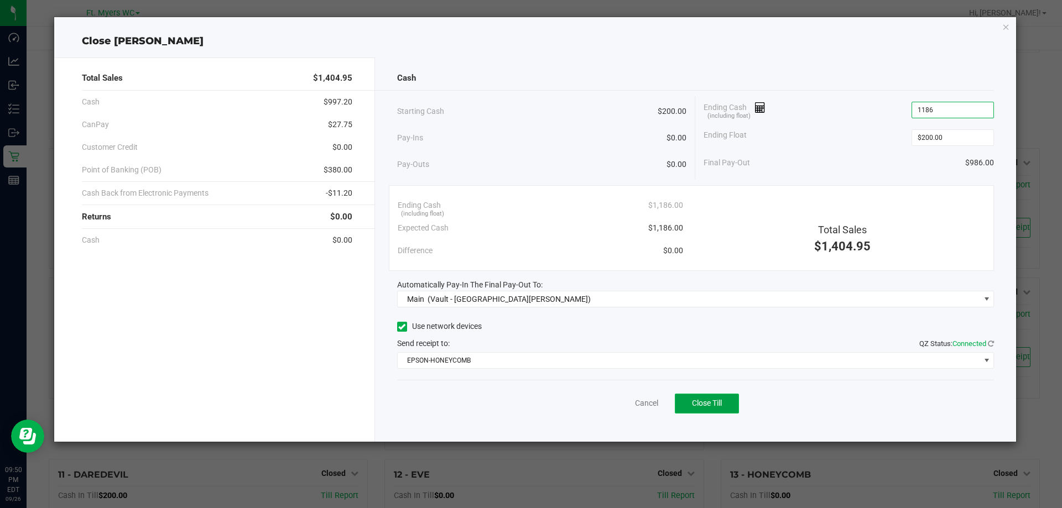
type input "$1,186.00"
click at [719, 400] on span "Close Till" at bounding box center [707, 403] width 30 height 9
click at [616, 402] on link "Dismiss" at bounding box center [622, 404] width 27 height 12
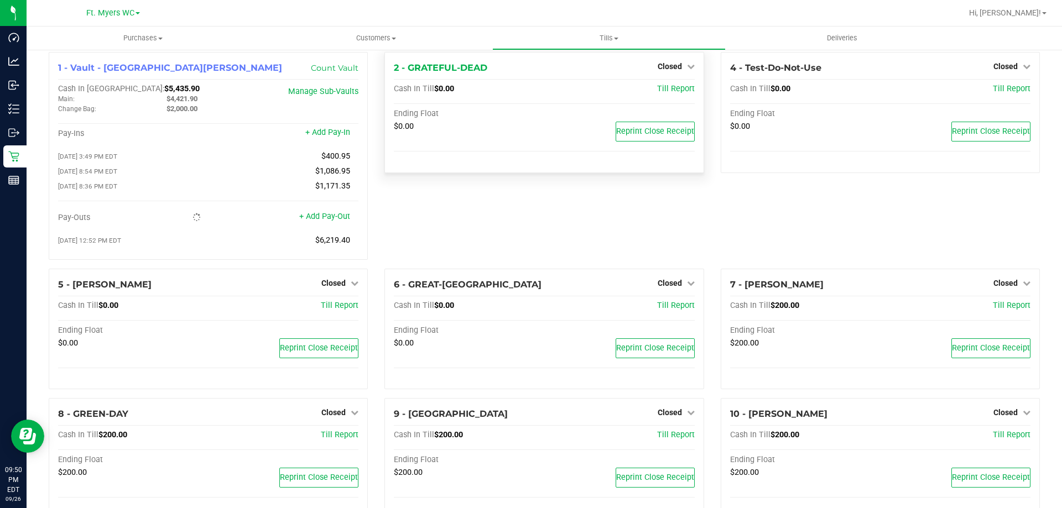
scroll to position [0, 0]
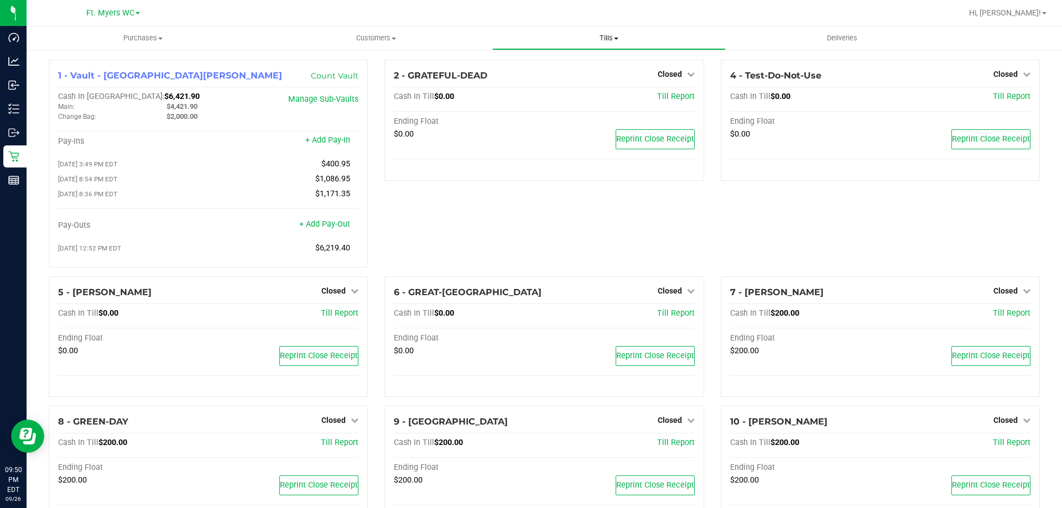
click at [612, 28] on uib-tab-heading "Tills Manage tills Reconcile e-payments" at bounding box center [609, 38] width 232 height 22
click at [605, 81] on li "Reconcile e-payments" at bounding box center [608, 80] width 233 height 13
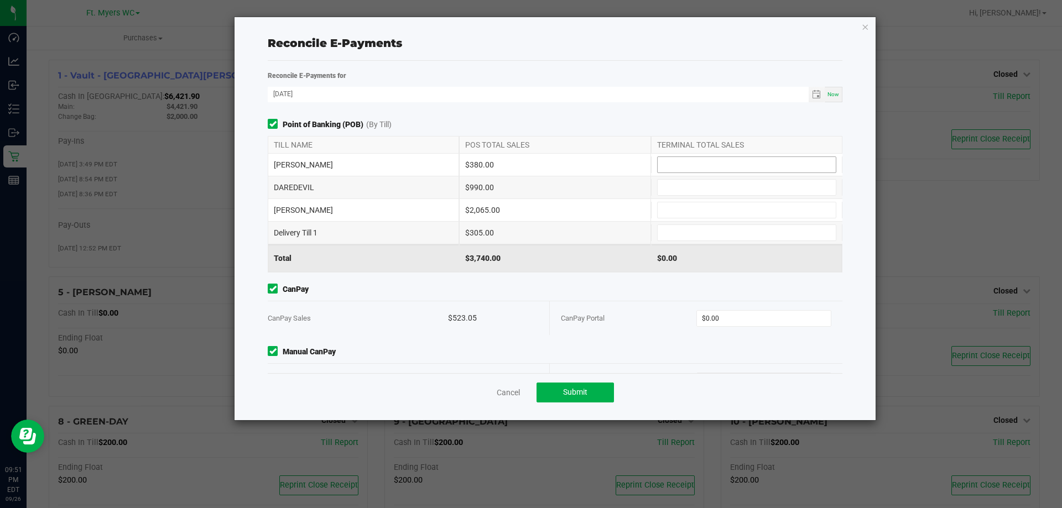
drag, startPoint x: 689, startPoint y: 158, endPoint x: 693, endPoint y: 152, distance: 7.5
click at [689, 158] on input at bounding box center [746, 164] width 178 height 15
type input "$380.00"
type input "$990.00"
type input "$2,065.00"
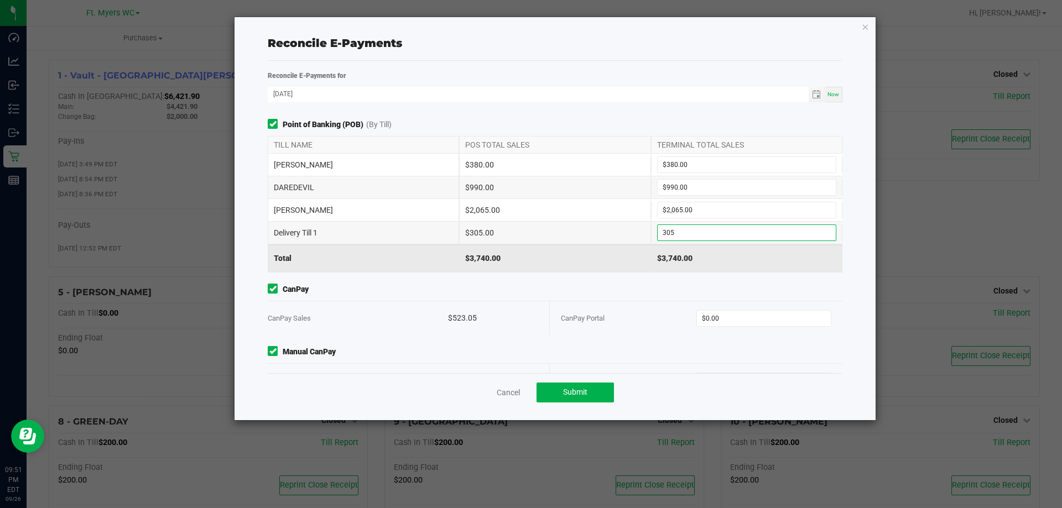
type input "$305.00"
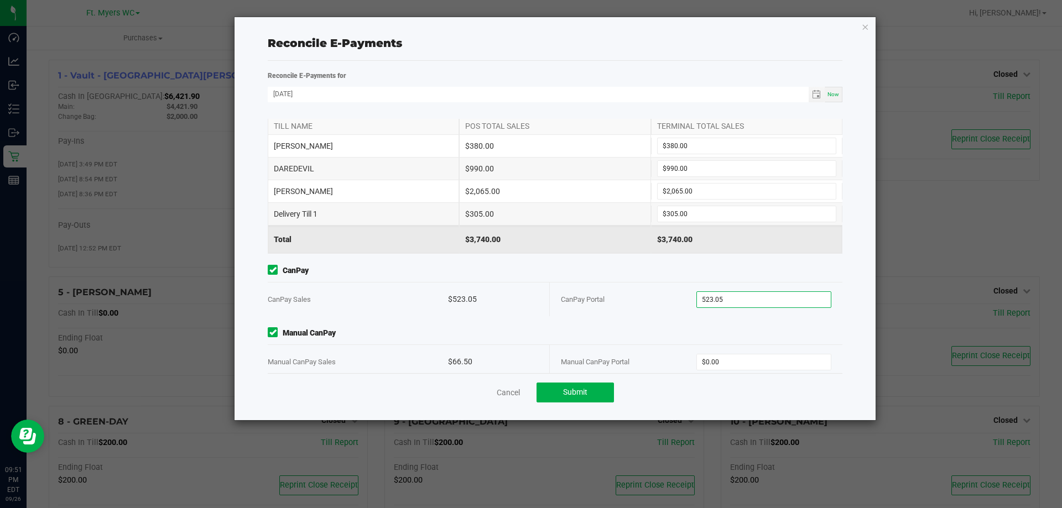
scroll to position [34, 0]
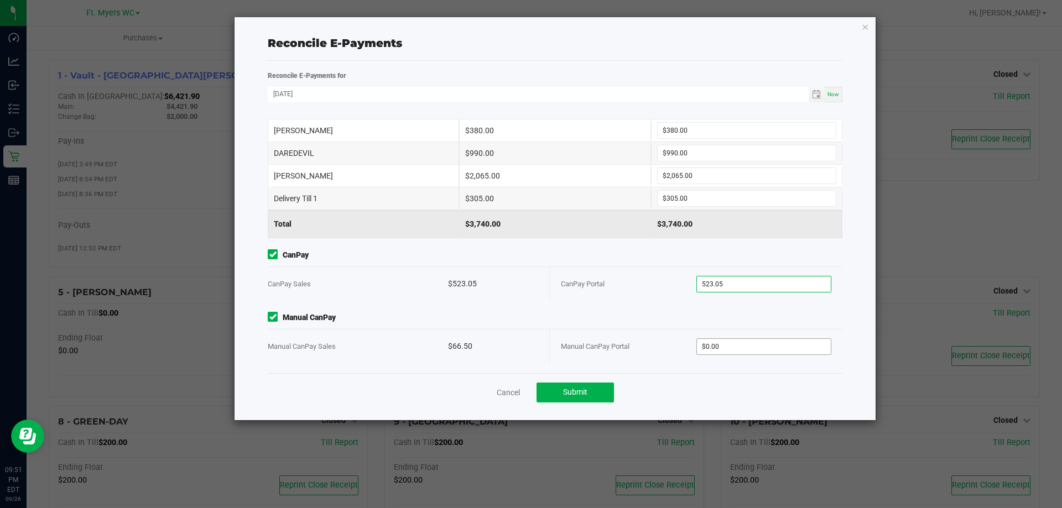
type input "$523.05"
type input "$66.50"
click at [588, 399] on button "Submit" at bounding box center [574, 393] width 77 height 20
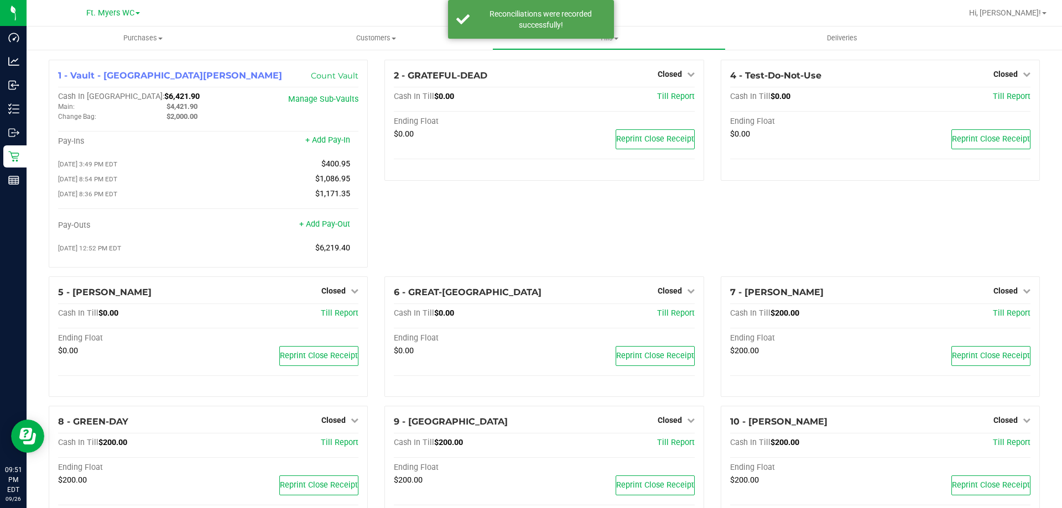
scroll to position [0, 0]
